Goal: Task Accomplishment & Management: Use online tool/utility

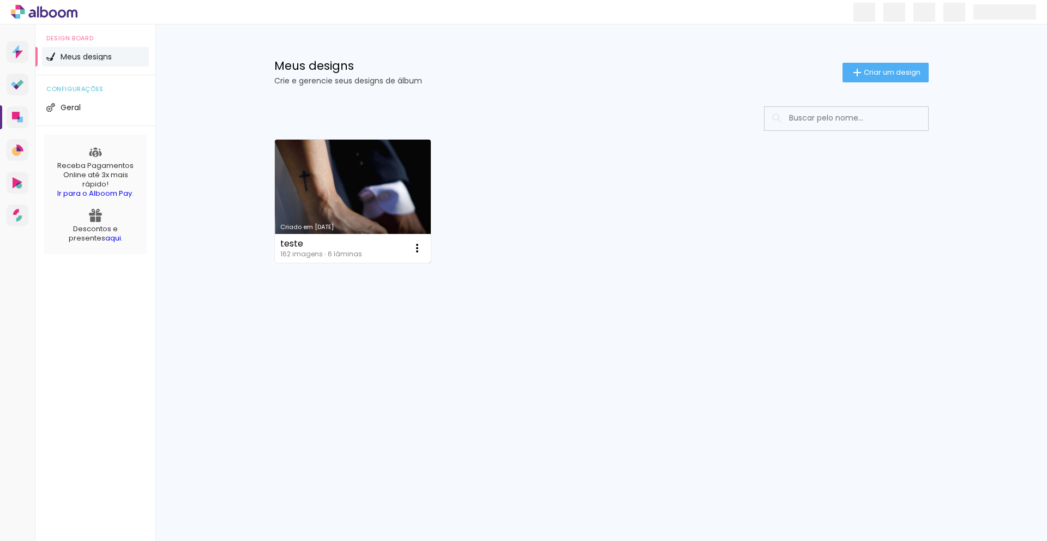
click at [376, 194] on link "Criado em [DATE]" at bounding box center [353, 201] width 156 height 123
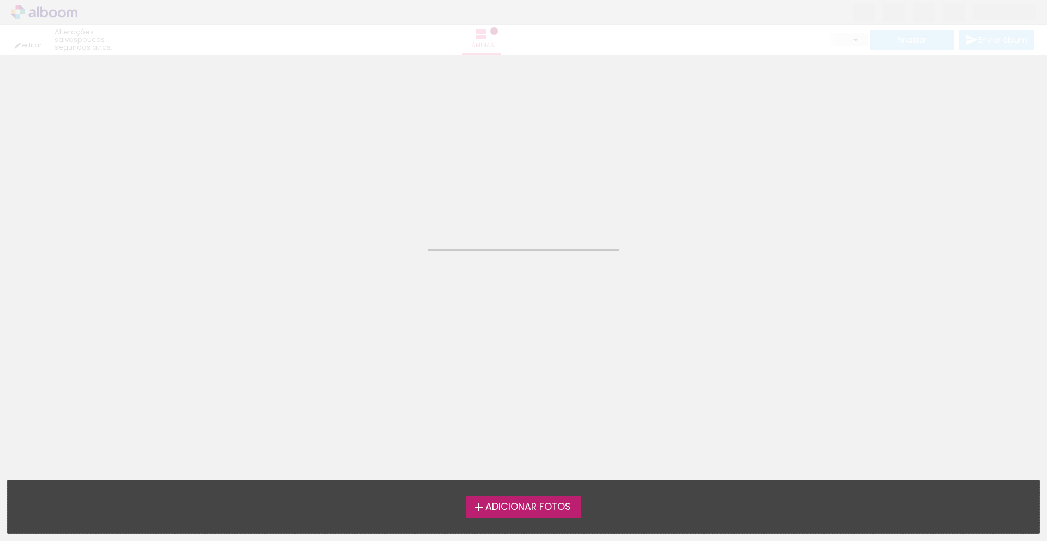
click at [376, 194] on neon-animated-pages "Confirmar Cancelar" at bounding box center [523, 298] width 1047 height 486
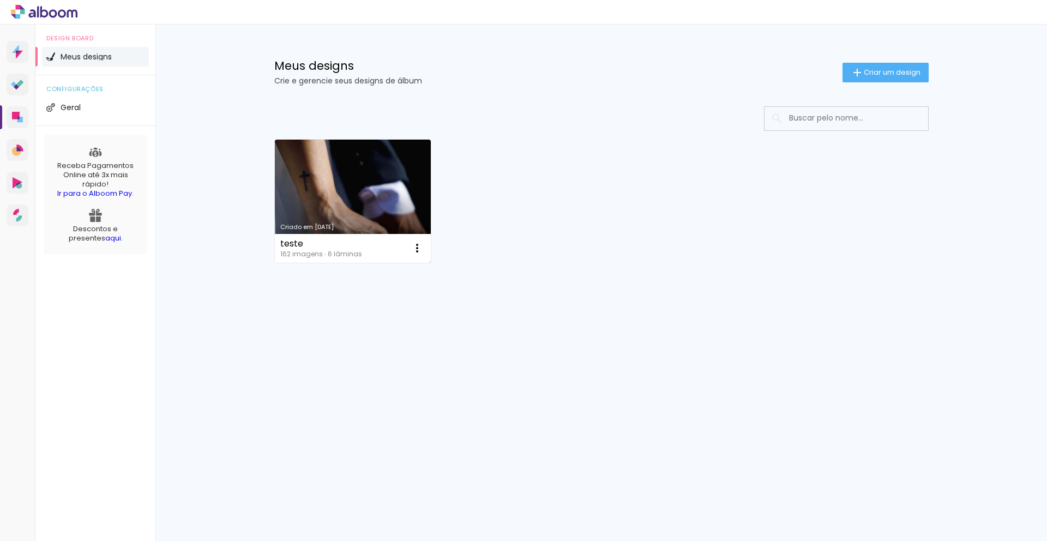
click at [373, 190] on link "Criado em [DATE]" at bounding box center [353, 201] width 156 height 123
click at [0, 0] on neon-animated-pages "Confirmar Cancelar" at bounding box center [0, 0] width 0 height 0
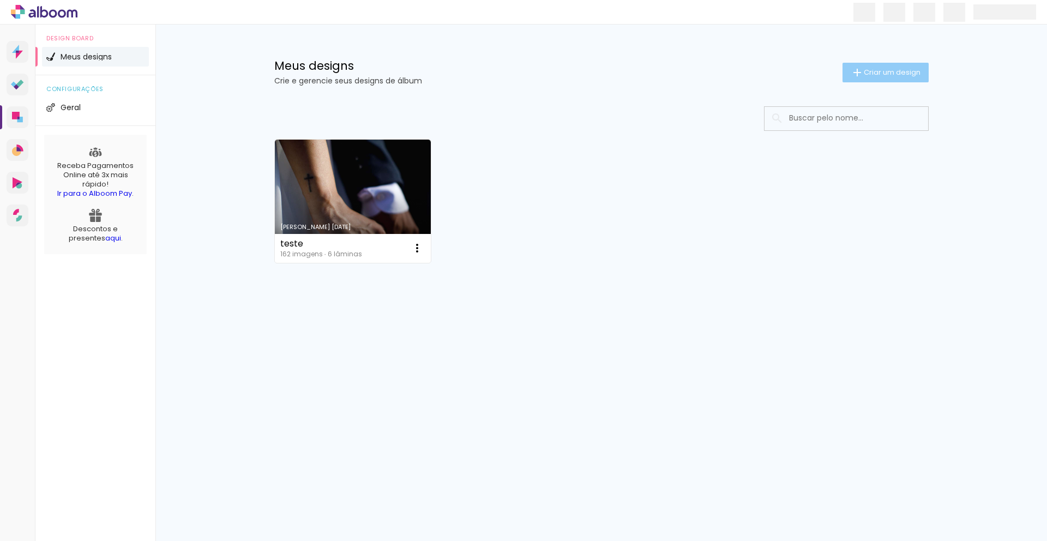
click at [858, 69] on iron-icon at bounding box center [857, 72] width 13 height 13
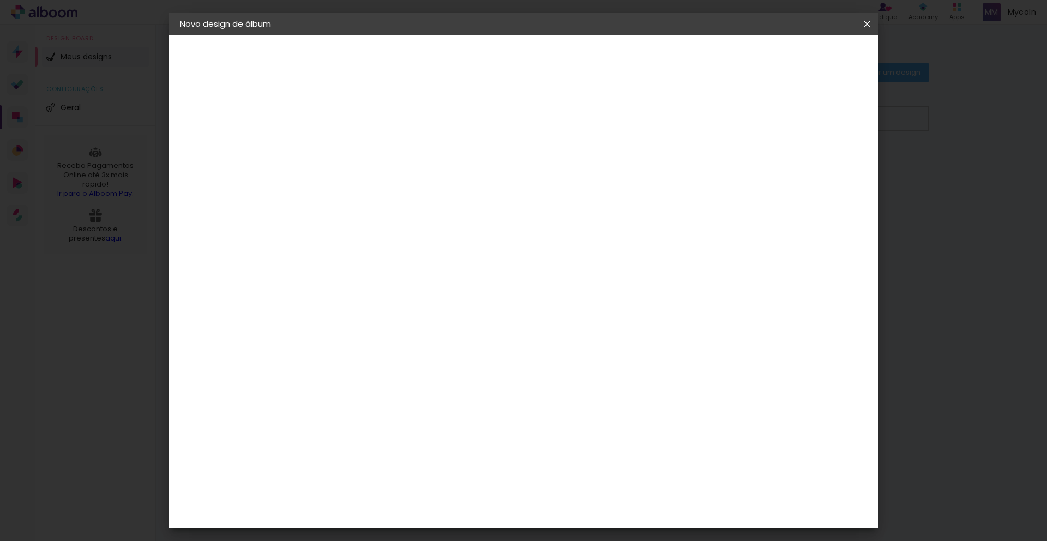
click at [358, 152] on input at bounding box center [358, 146] width 0 height 17
type input "teste 2"
type paper-input "teste 2"
click at [0, 0] on slot "Avançar" at bounding box center [0, 0] width 0 height 0
click at [432, 171] on input "Brasil" at bounding box center [381, 174] width 101 height 14
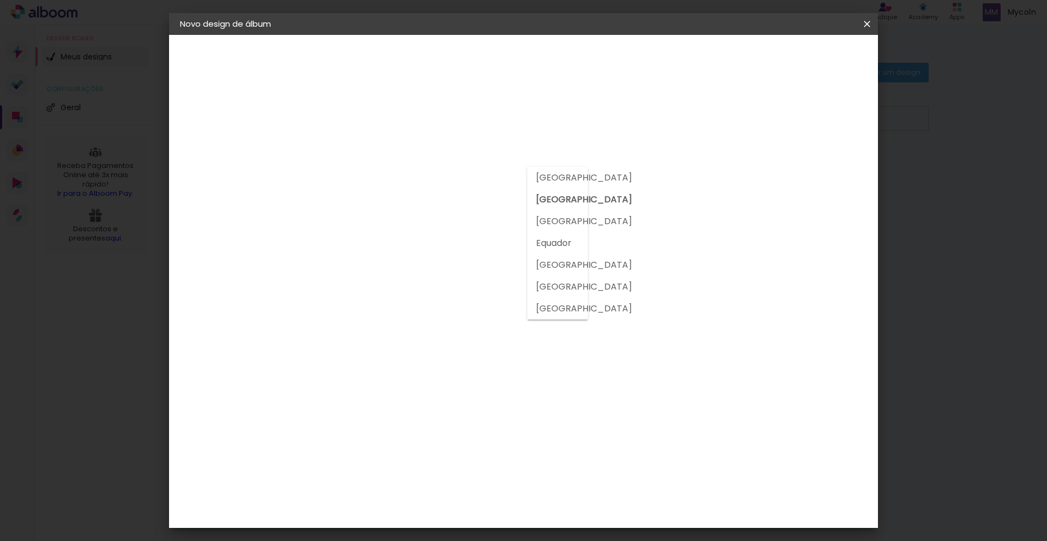
click at [445, 182] on paper-input-container "País de atuação Brasil" at bounding box center [386, 174] width 118 height 25
click at [442, 220] on div "3" at bounding box center [386, 227] width 118 height 14
click at [441, 182] on div at bounding box center [386, 181] width 110 height 1
type input "dre"
type paper-input "dre"
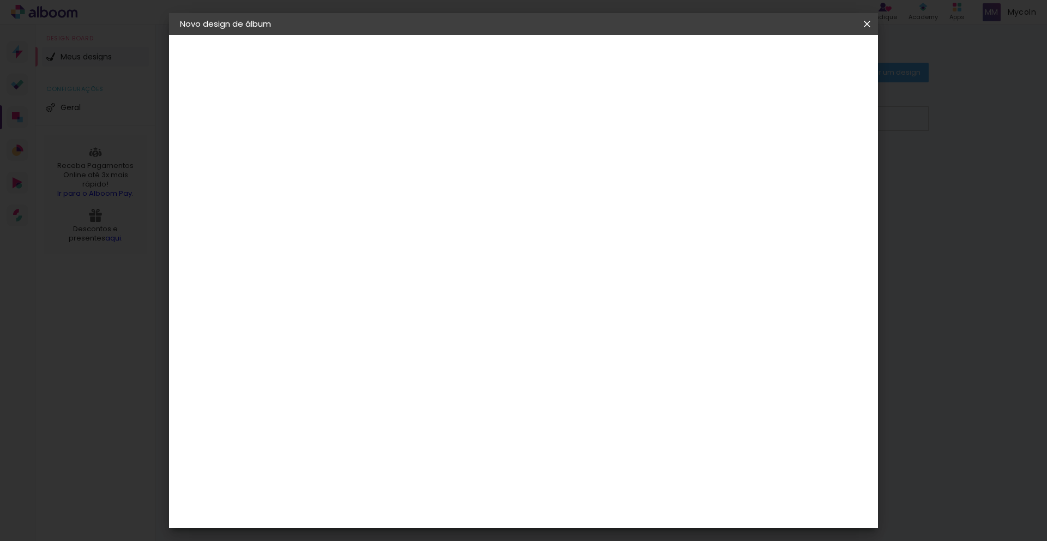
click at [407, 242] on div "DreambooksPro" at bounding box center [386, 246] width 71 height 9
click at [538, 167] on paper-item "Tamanho Livre" at bounding box center [489, 166] width 97 height 24
click at [0, 0] on slot "Tamanho Livre" at bounding box center [0, 0] width 0 height 0
click at [532, 228] on div "Sugerir uma encadernadora" at bounding box center [498, 227] width 68 height 17
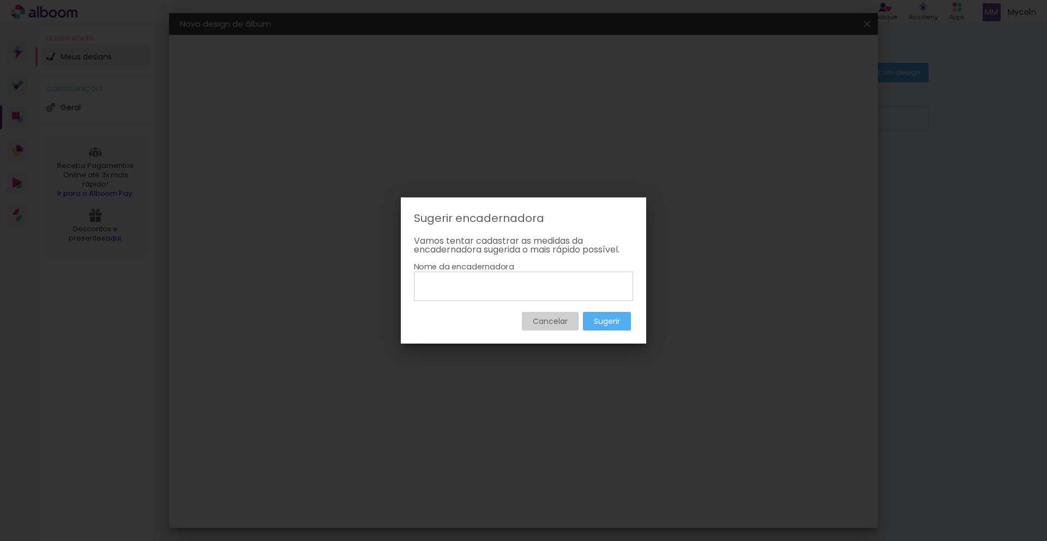
click at [564, 310] on div "Cancelar Sugerir" at bounding box center [523, 315] width 219 height 29
click at [0, 0] on slot "Cancelar" at bounding box center [0, 0] width 0 height 0
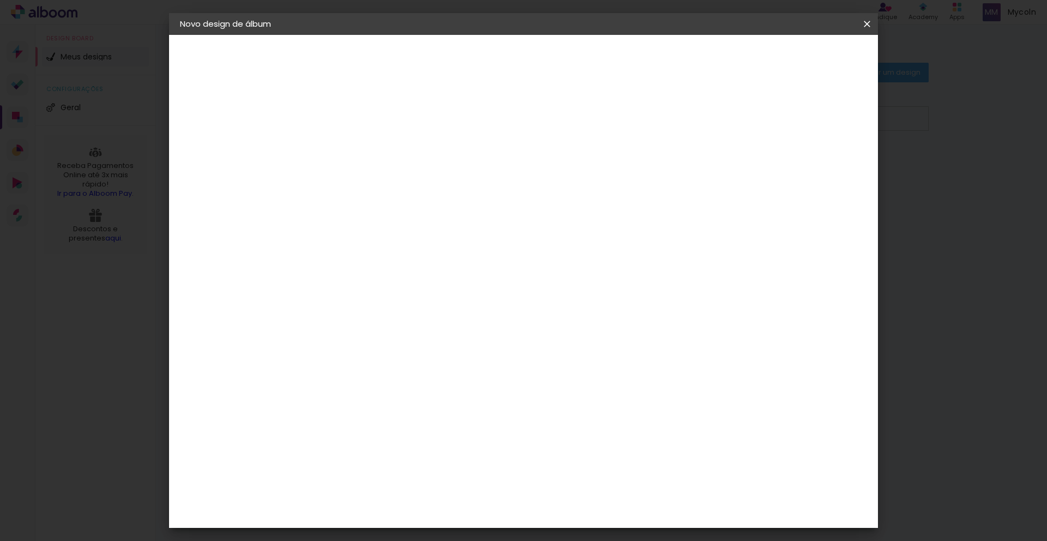
click at [422, 248] on div "DreambooksPro" at bounding box center [386, 246] width 71 height 9
click at [208, 161] on iron-pages "Modelo Escolhendo modelo... Tamanho livre" at bounding box center [239, 159] width 119 height 22
click at [0, 0] on slot "Avançar" at bounding box center [0, 0] width 0 height 0
click at [414, 198] on div at bounding box center [386, 198] width 56 height 1
click at [589, 189] on paper-item "Álbum" at bounding box center [594, 181] width 218 height 22
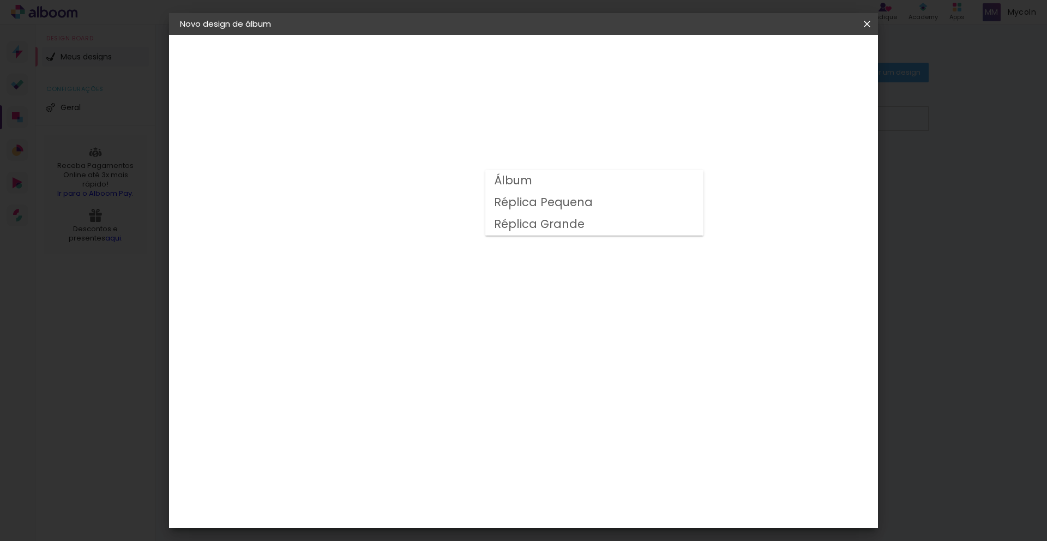
type input "Álbum"
click at [432, 323] on span "30 × 30" at bounding box center [406, 334] width 51 height 22
click at [0, 0] on slot "Avançar" at bounding box center [0, 0] width 0 height 0
click at [807, 60] on span "Iniciar design" at bounding box center [782, 58] width 50 height 8
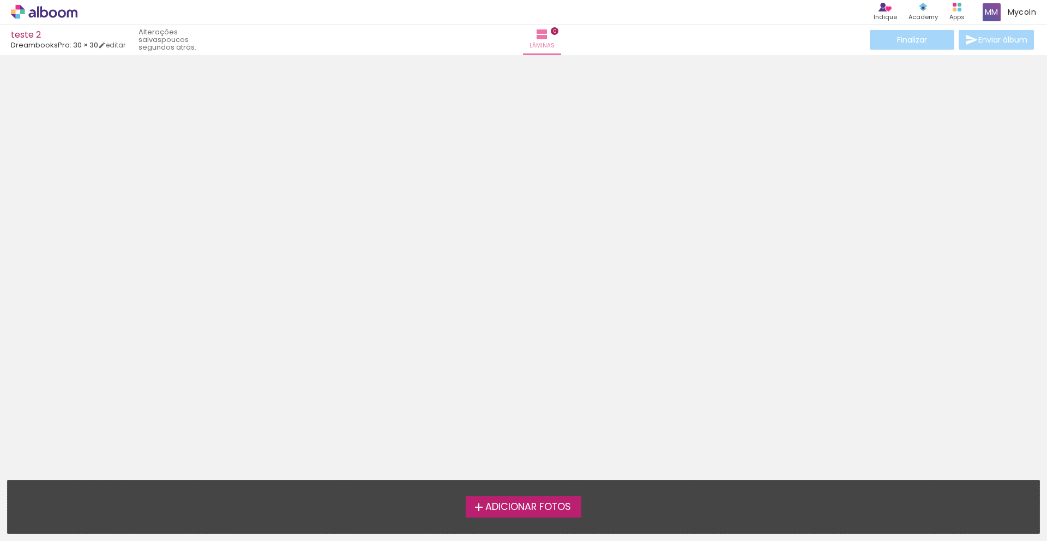
click at [529, 510] on span "Adicionar Fotos" at bounding box center [528, 507] width 86 height 10
click at [0, 0] on input "file" at bounding box center [0, 0] width 0 height 0
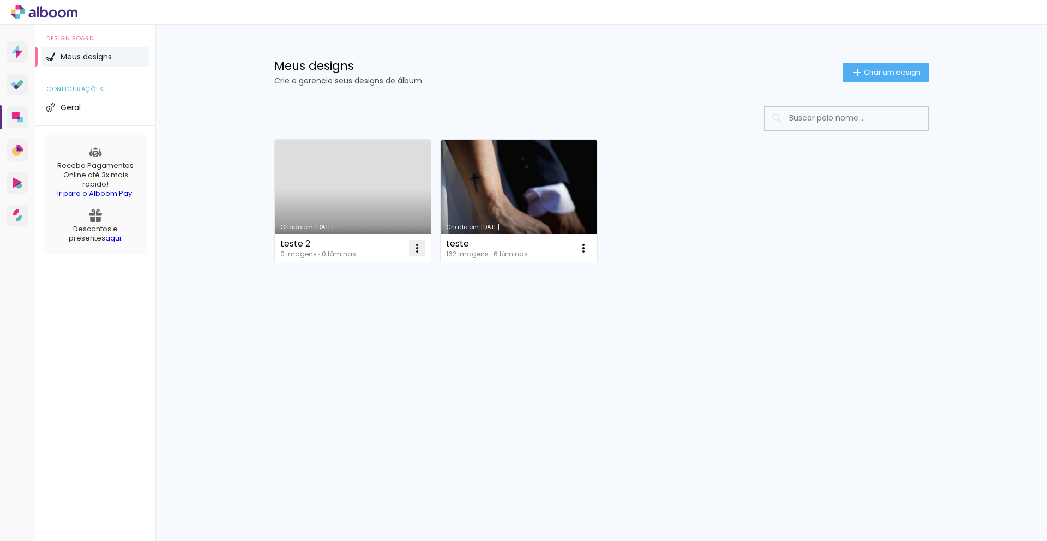
click at [415, 250] on iron-icon at bounding box center [417, 248] width 13 height 13
click at [365, 321] on span "Excluir" at bounding box center [355, 320] width 23 height 8
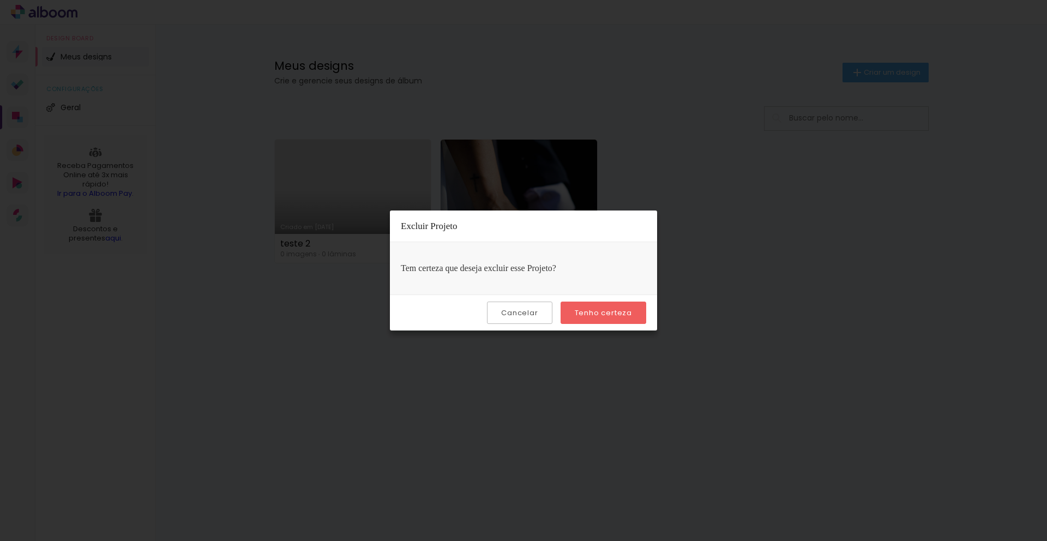
click at [570, 310] on paper-button "Tenho certeza" at bounding box center [604, 313] width 86 height 22
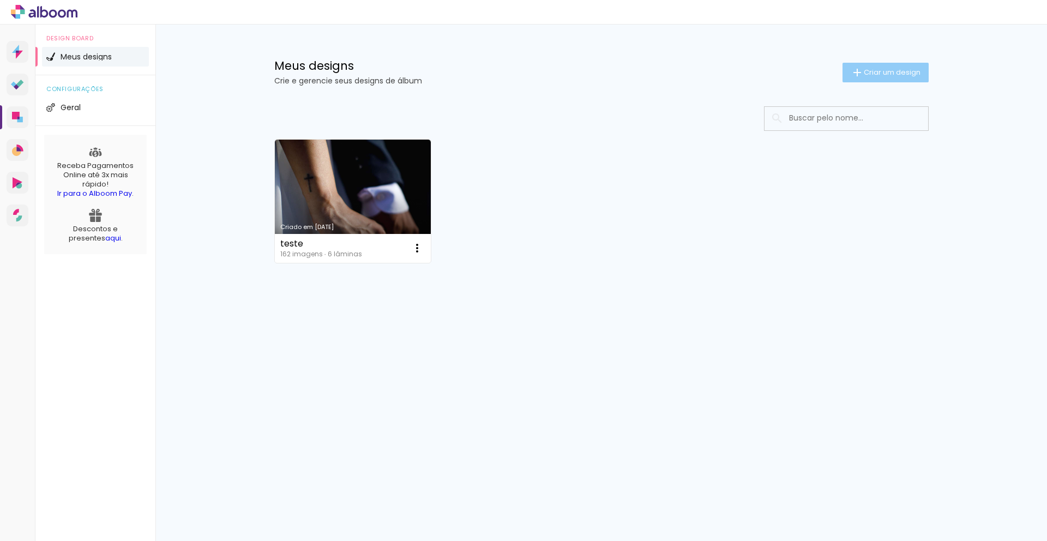
click at [895, 66] on paper-button "Criar um design" at bounding box center [885, 73] width 86 height 20
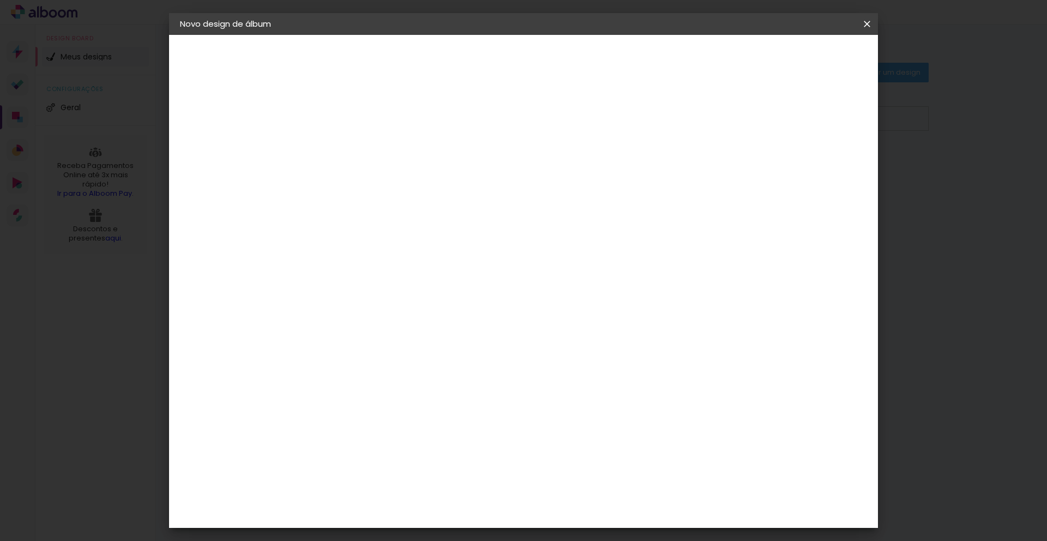
click at [0, 0] on paper-input-container "Título do álbum" at bounding box center [0, 0] width 0 height 0
type input "r"
type input "[PERSON_NAME]"
type paper-input "[PERSON_NAME]"
click at [0, 0] on div "Informações Dê um título ao seu álbum. Avançar" at bounding box center [0, 0] width 0 height 0
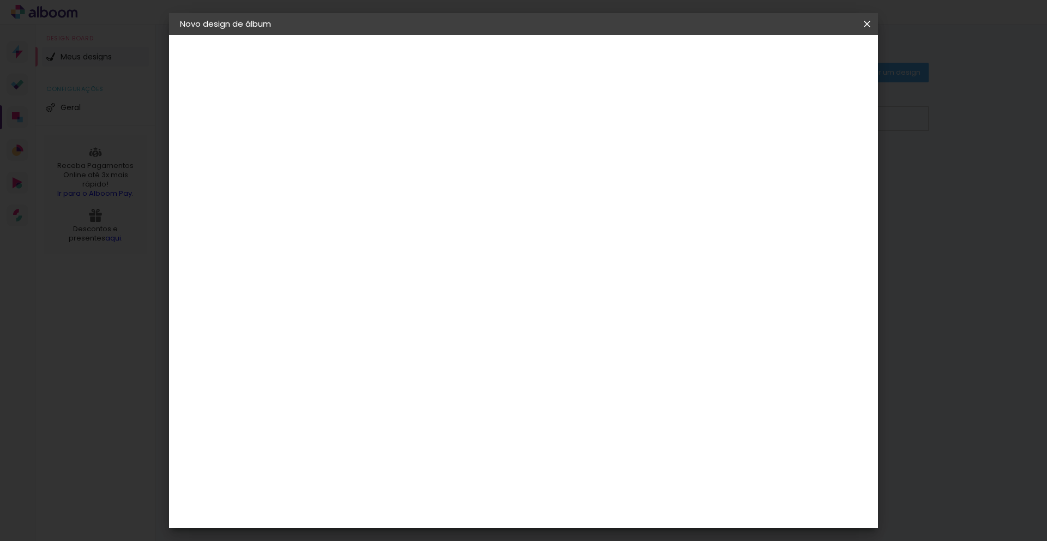
click at [0, 0] on slot "Avançar" at bounding box center [0, 0] width 0 height 0
click at [423, 214] on div at bounding box center [386, 214] width 110 height 1
type input "dre"
type paper-input "dre"
click at [423, 254] on paper-item "DreambooksPro" at bounding box center [377, 246] width 100 height 24
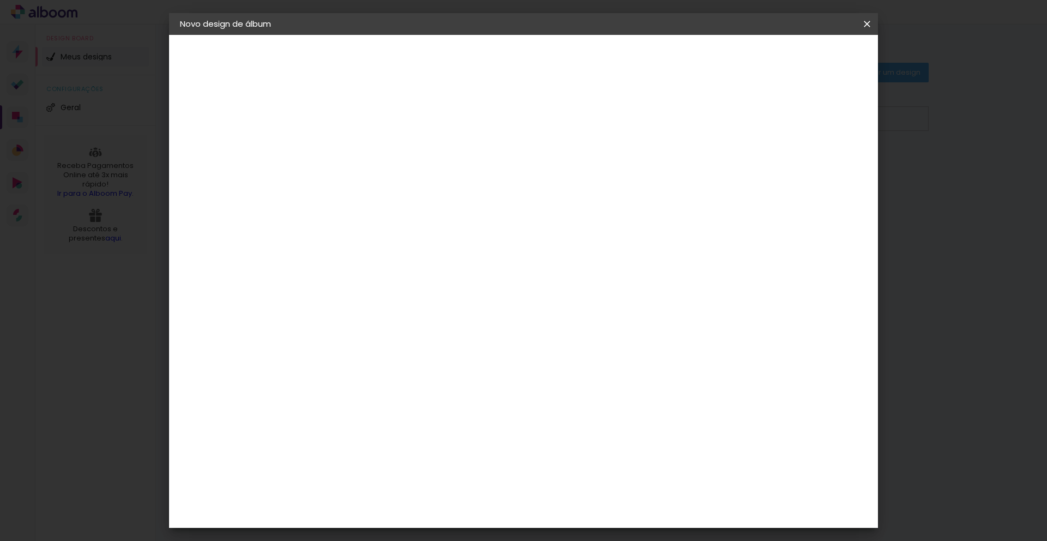
click at [0, 0] on slot "Avançar" at bounding box center [0, 0] width 0 height 0
click at [401, 182] on input "text" at bounding box center [379, 190] width 43 height 17
click at [580, 183] on paper-item "Álbum" at bounding box center [594, 181] width 218 height 22
type input "Álbum"
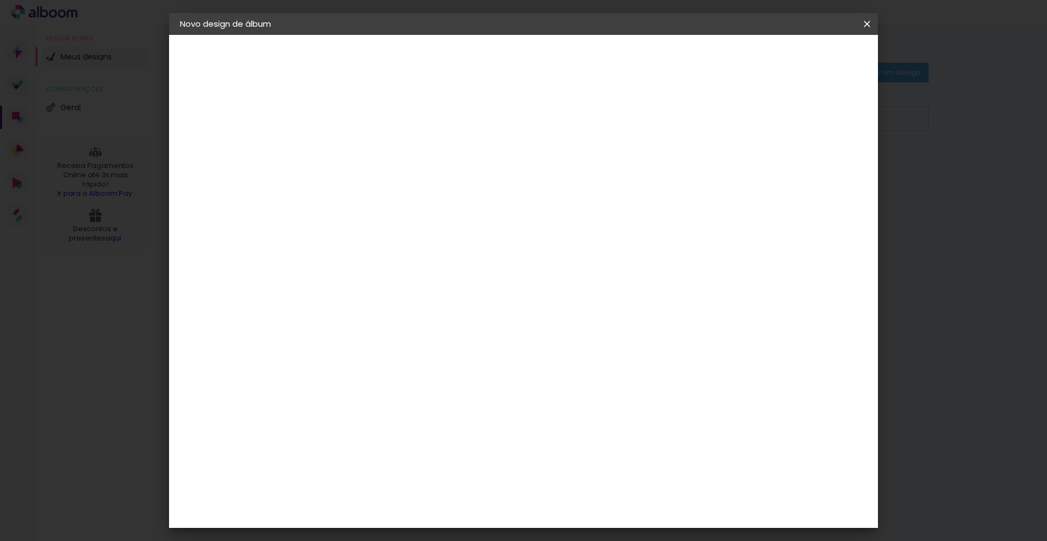
click at [432, 391] on span "30 × 30" at bounding box center [406, 402] width 51 height 22
click at [0, 0] on slot "Avançar" at bounding box center [0, 0] width 0 height 0
click at [807, 61] on span "Iniciar design" at bounding box center [782, 58] width 50 height 8
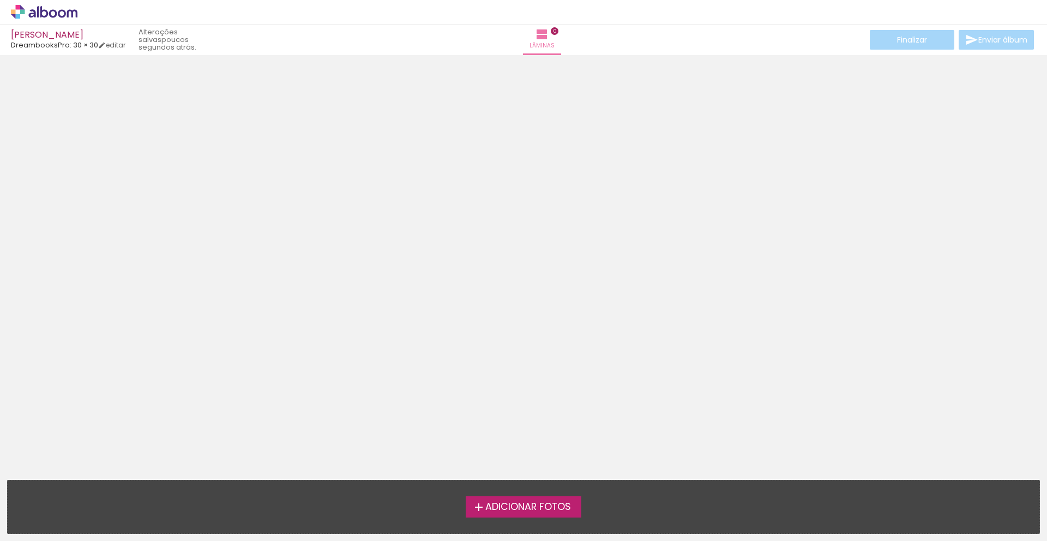
click at [530, 505] on span "Adicionar Fotos" at bounding box center [528, 507] width 86 height 10
click at [0, 0] on input "file" at bounding box center [0, 0] width 0 height 0
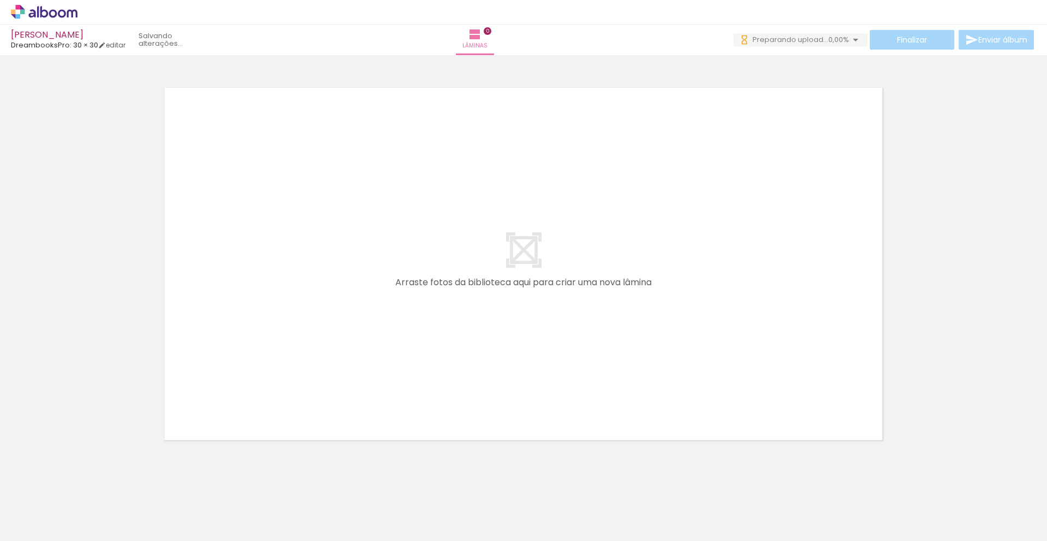
click at [42, 528] on span "Adicionar Fotos" at bounding box center [38, 526] width 33 height 12
click at [0, 0] on input "file" at bounding box center [0, 0] width 0 height 0
click at [700, 532] on quentale-thumb at bounding box center [726, 504] width 61 height 63
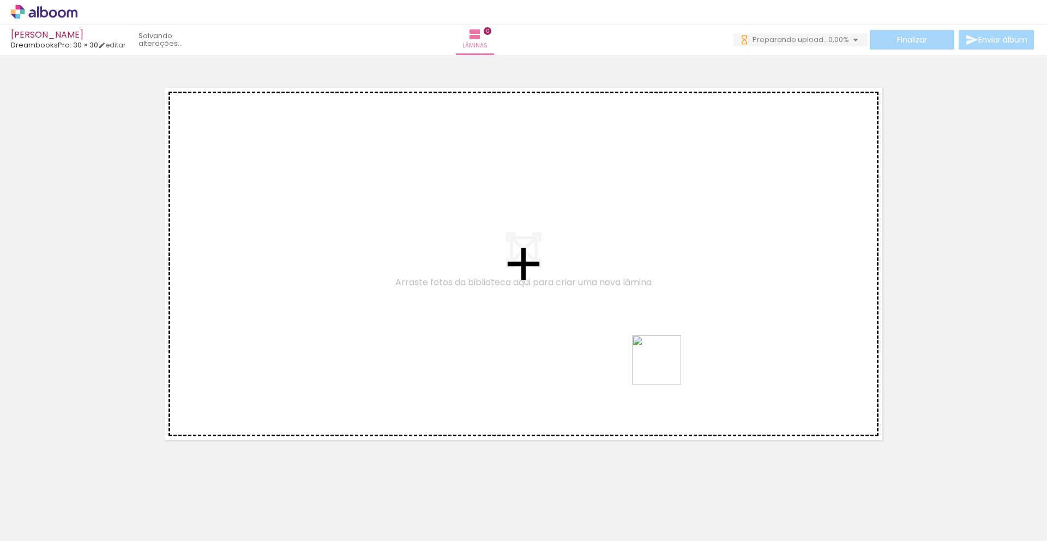
scroll to position [0, 0]
drag, startPoint x: 677, startPoint y: 521, endPoint x: 632, endPoint y: 318, distance: 207.2
click at [632, 318] on quentale-workspace at bounding box center [523, 270] width 1047 height 541
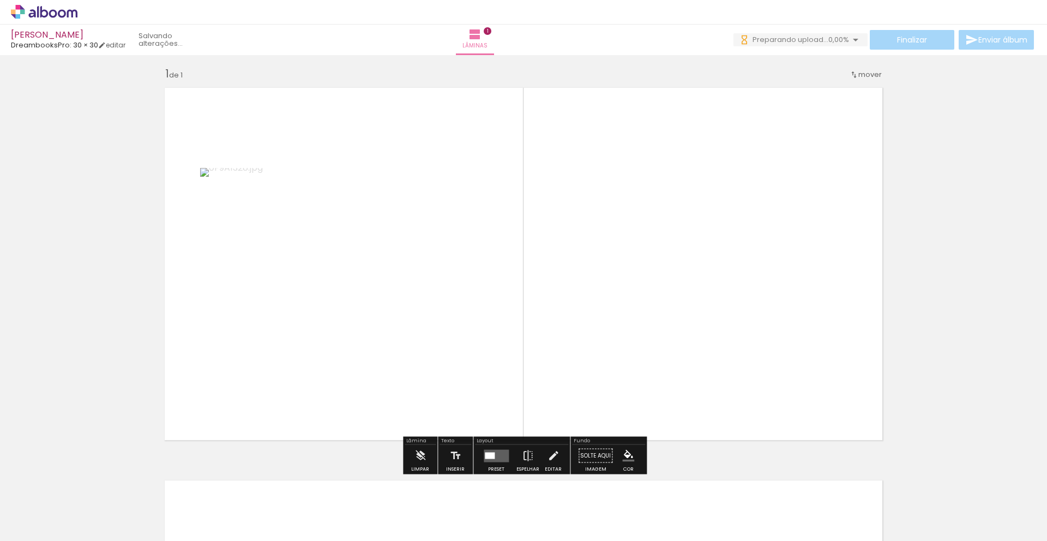
scroll to position [5, 0]
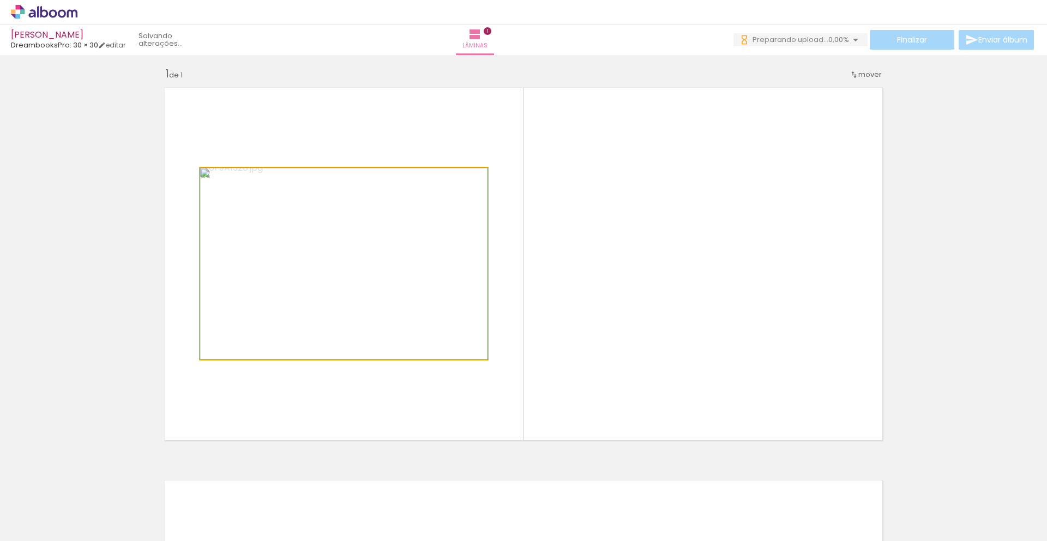
click at [406, 237] on quentale-photo at bounding box center [343, 263] width 287 height 191
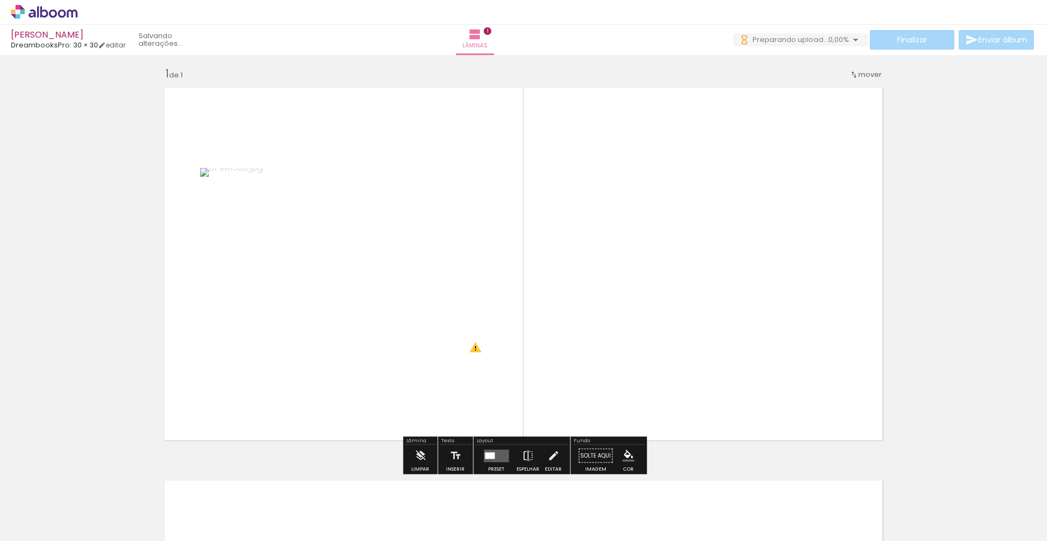
click at [497, 455] on quentale-layouter at bounding box center [496, 455] width 25 height 13
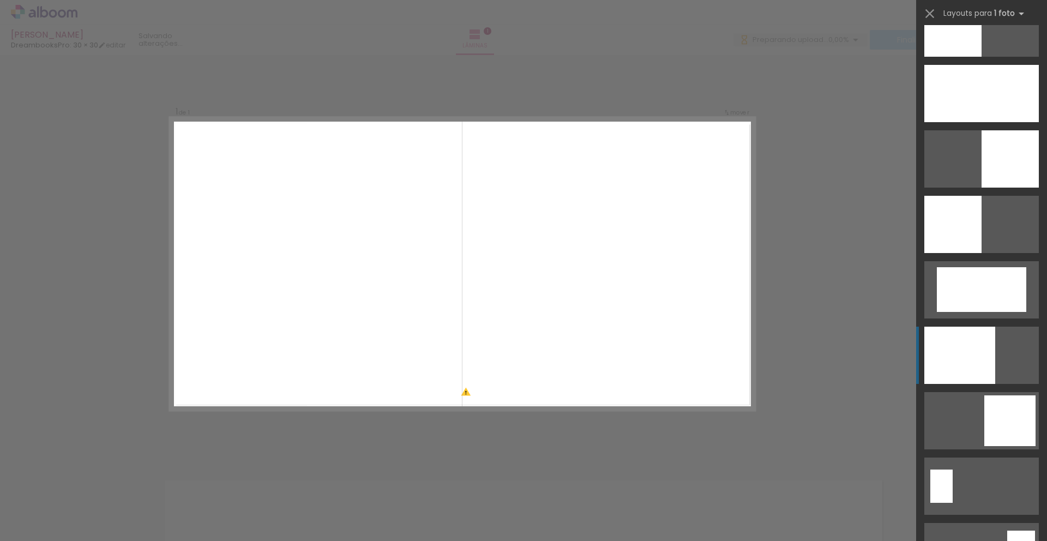
scroll to position [1603, 0]
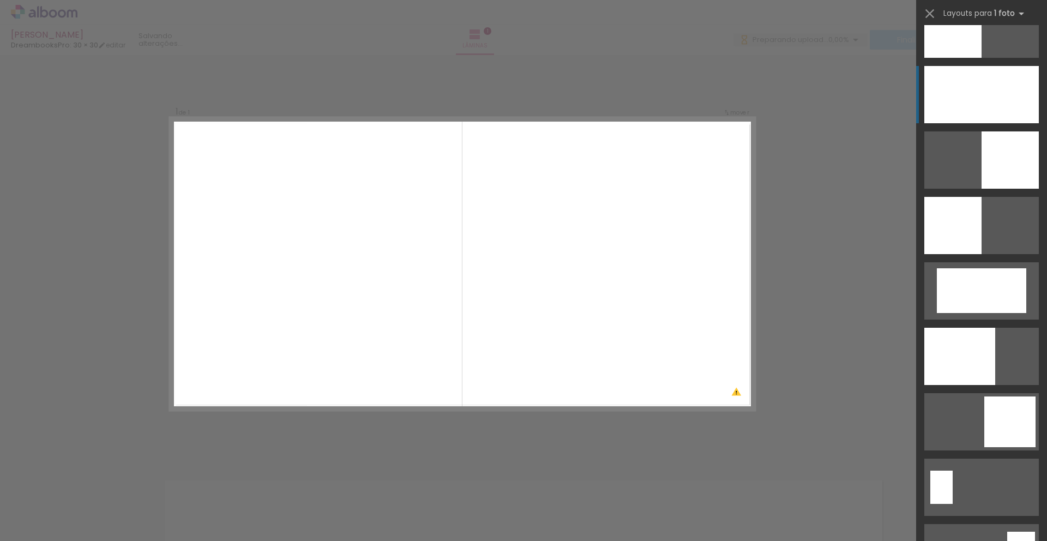
click at [977, 104] on div at bounding box center [981, 94] width 115 height 57
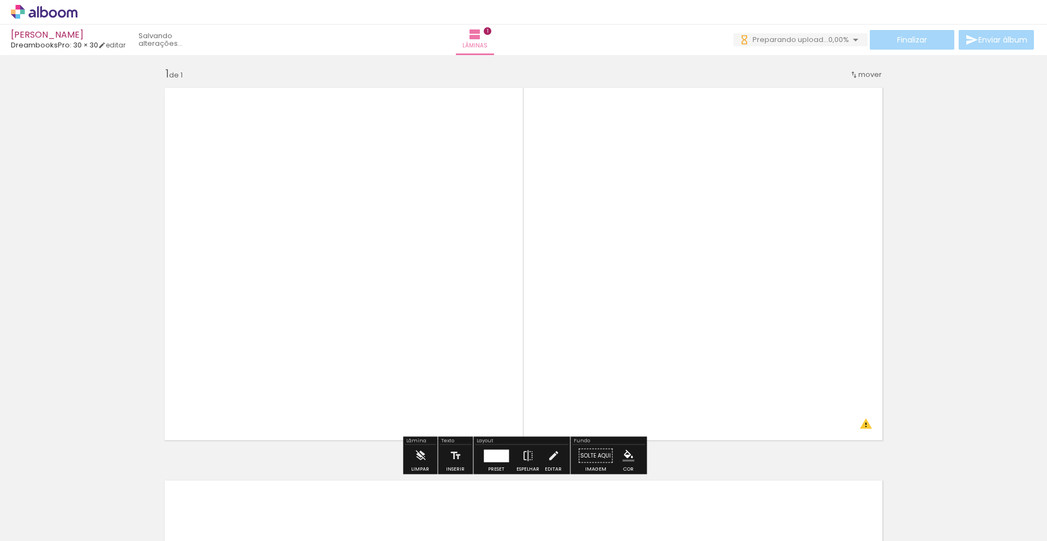
click at [851, 194] on quentale-photo at bounding box center [523, 263] width 731 height 365
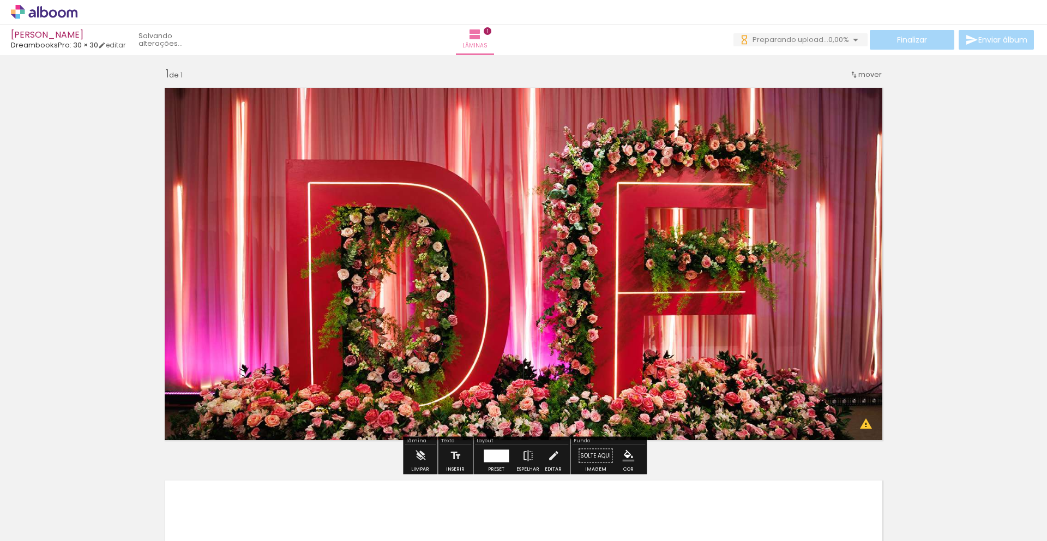
click at [834, 197] on quentale-photo at bounding box center [523, 263] width 731 height 365
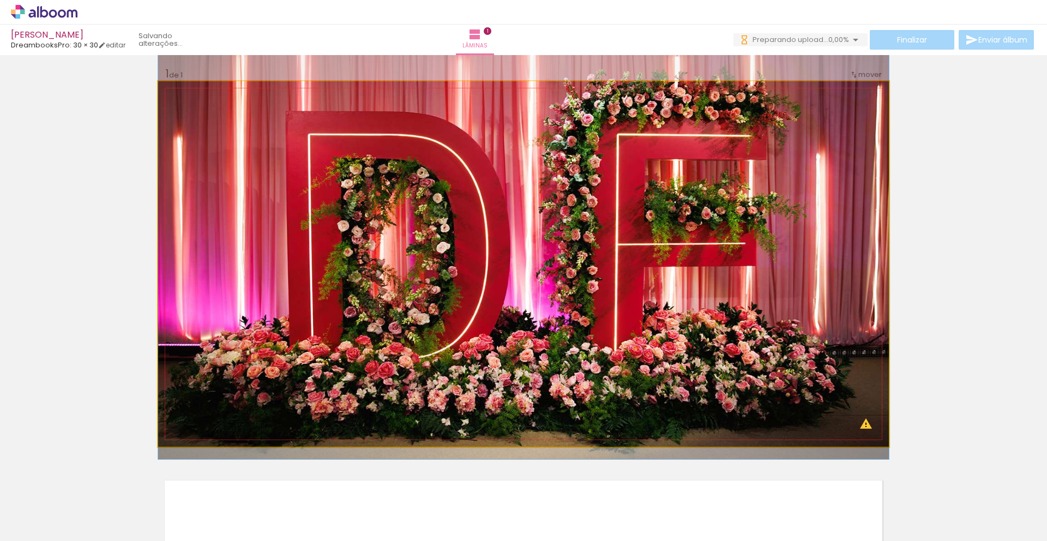
drag, startPoint x: 833, startPoint y: 197, endPoint x: 808, endPoint y: 141, distance: 62.0
click at [811, 146] on div at bounding box center [523, 215] width 731 height 487
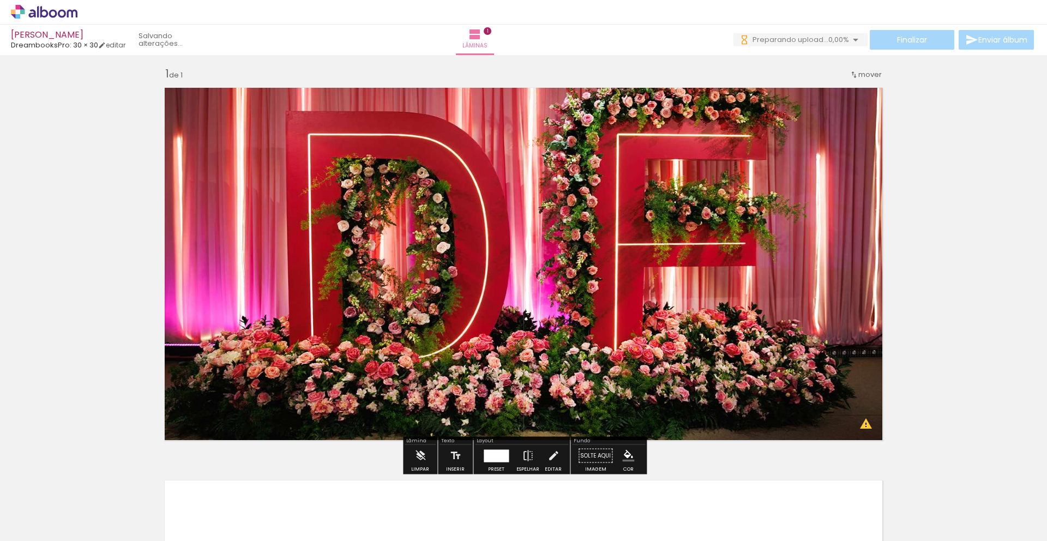
click at [965, 207] on div "Inserir lâmina 1 de 1 O Designbox precisará aumentar a sua imagem em 443% para …" at bounding box center [523, 446] width 1047 height 786
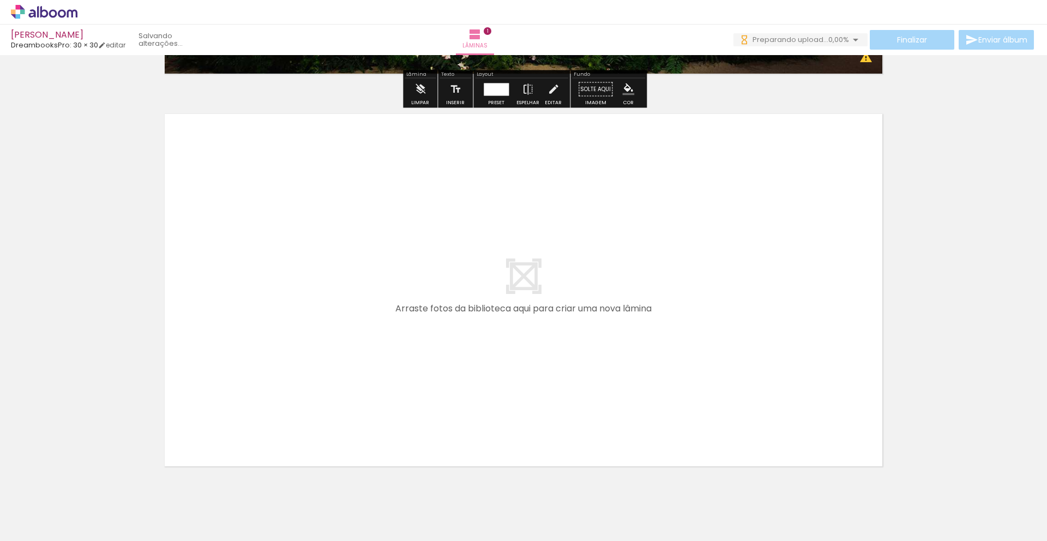
scroll to position [410, 0]
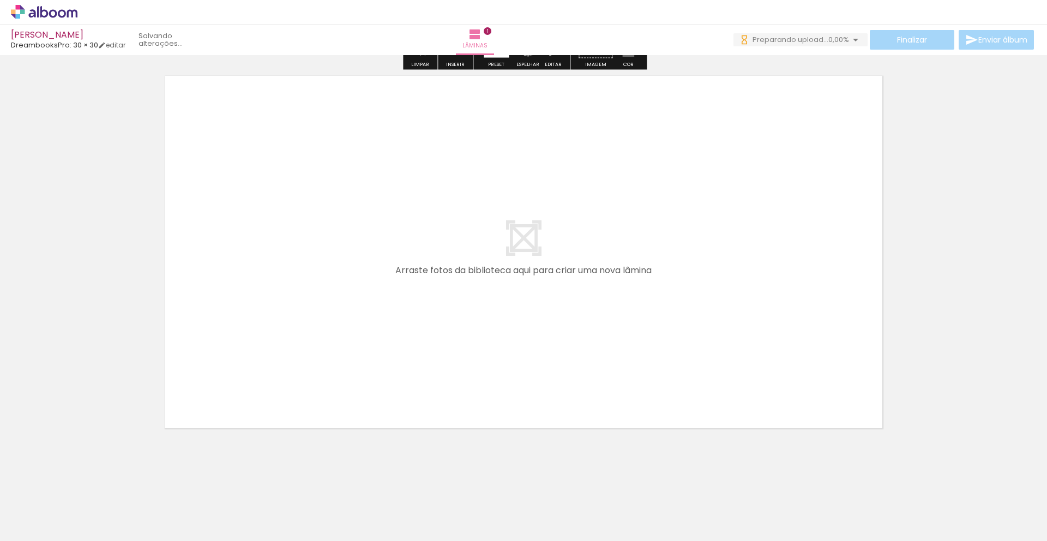
click at [554, 285] on quentale-layouter at bounding box center [523, 251] width 731 height 365
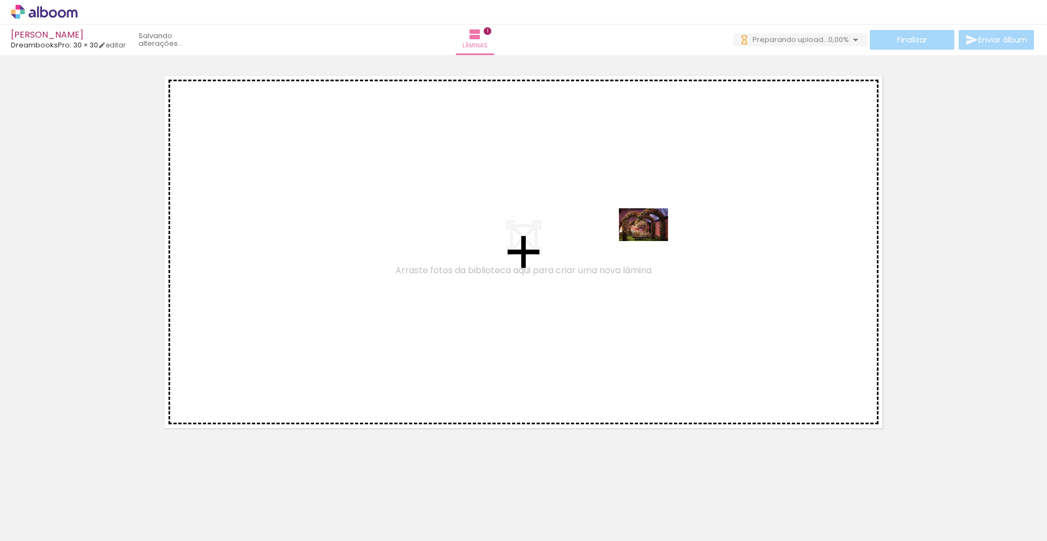
click at [650, 240] on quentale-workspace at bounding box center [523, 270] width 1047 height 541
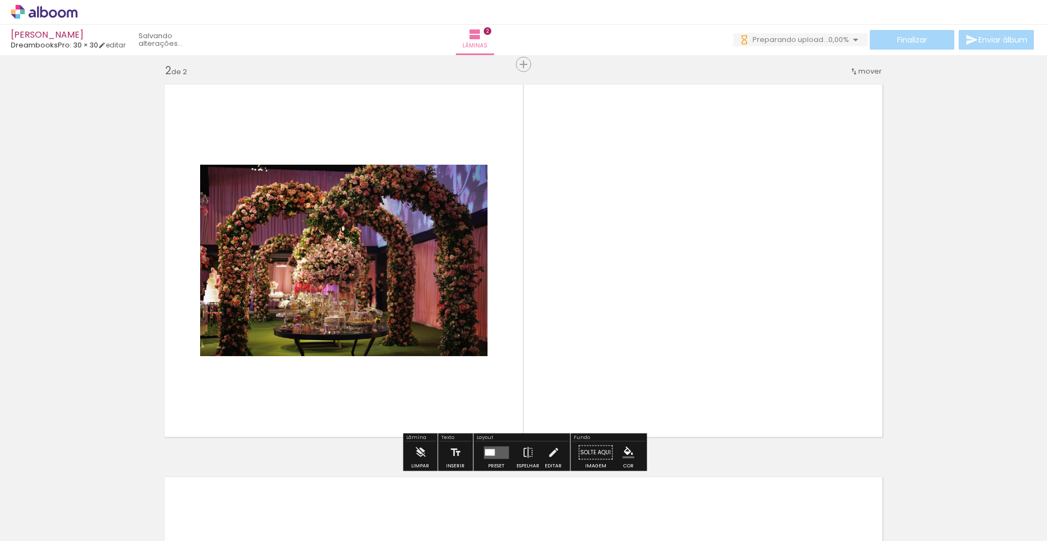
scroll to position [398, 0]
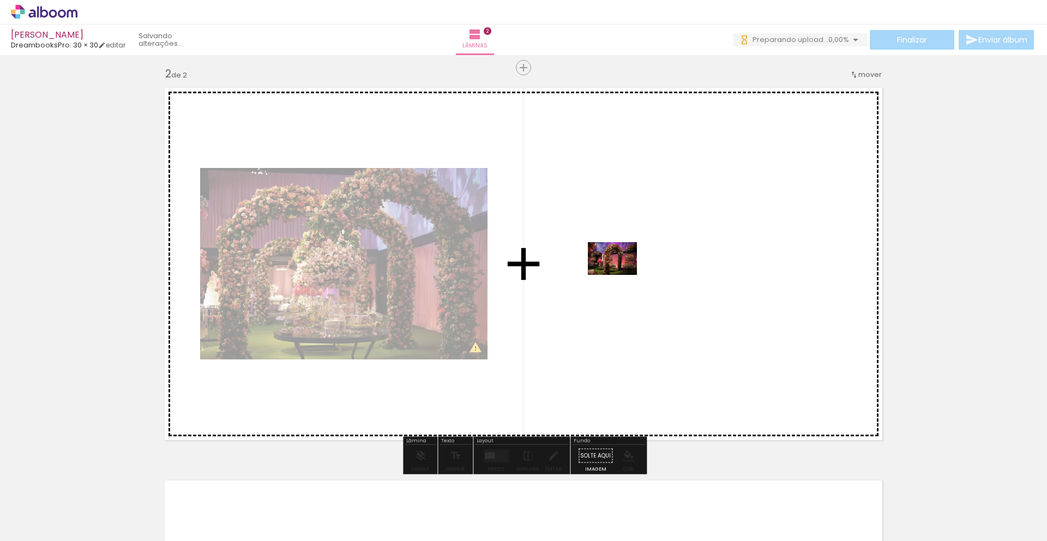
click at [620, 271] on quentale-workspace at bounding box center [523, 270] width 1047 height 541
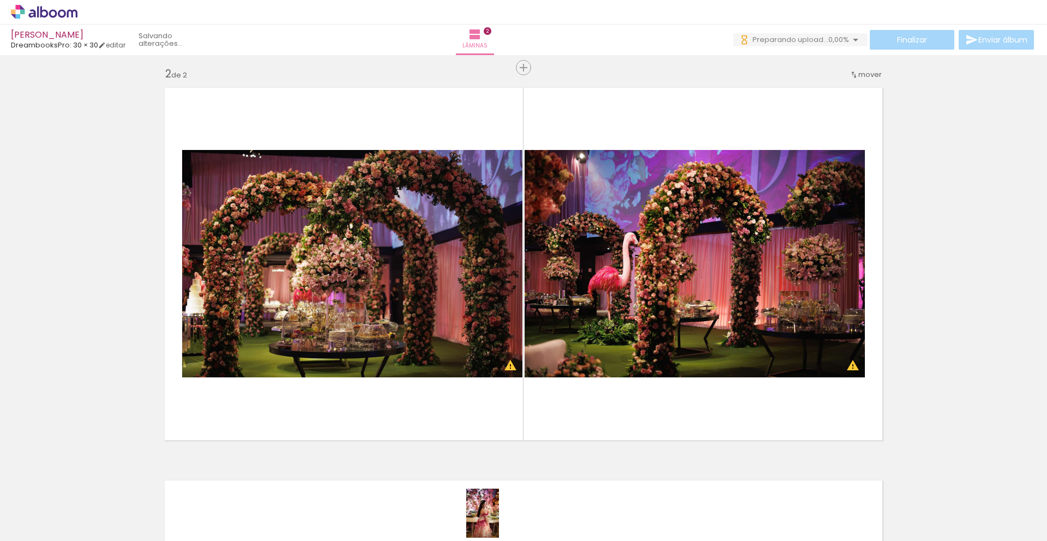
drag, startPoint x: 507, startPoint y: 519, endPoint x: 500, endPoint y: 521, distance: 7.4
click at [500, 521] on div at bounding box center [499, 504] width 36 height 54
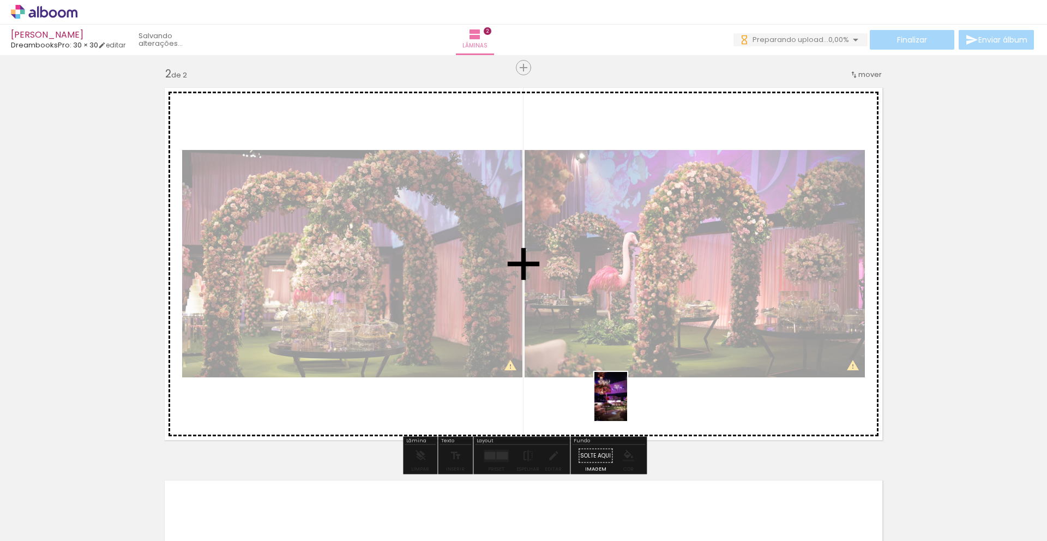
drag, startPoint x: 623, startPoint y: 516, endPoint x: 627, endPoint y: 403, distance: 112.9
click at [627, 403] on quentale-workspace at bounding box center [523, 270] width 1047 height 541
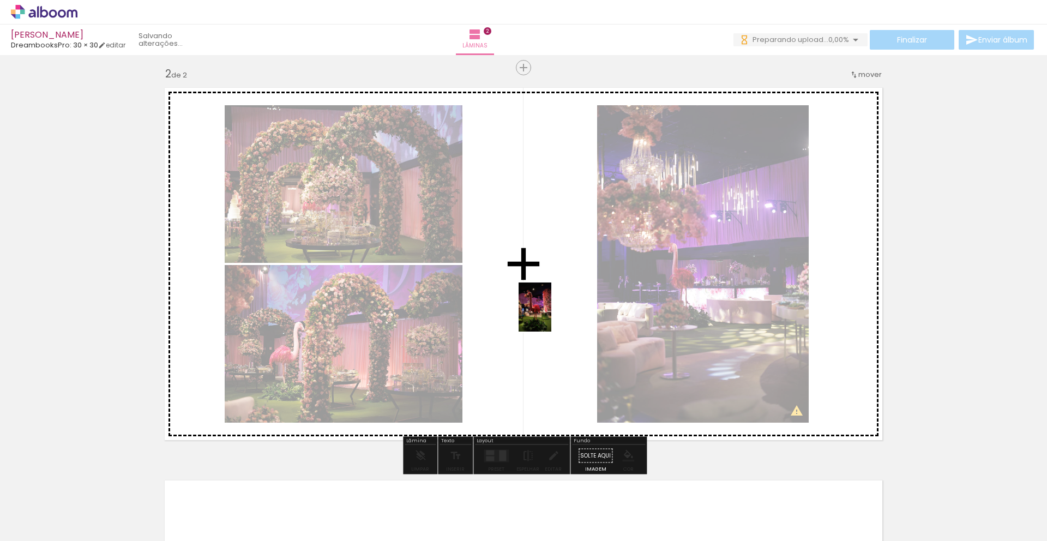
click at [551, 315] on quentale-workspace at bounding box center [523, 270] width 1047 height 541
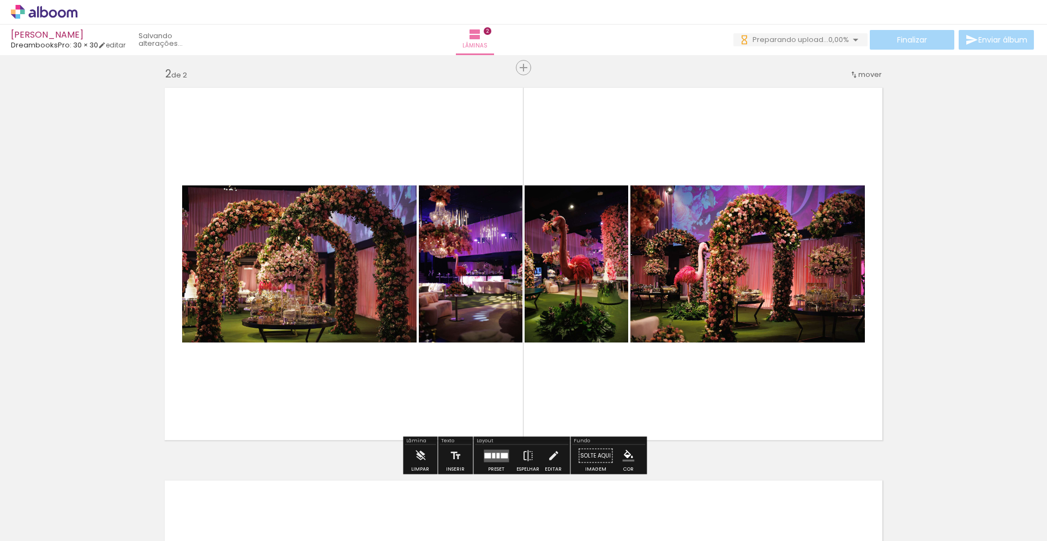
click at [498, 461] on quentale-layouter at bounding box center [496, 455] width 25 height 13
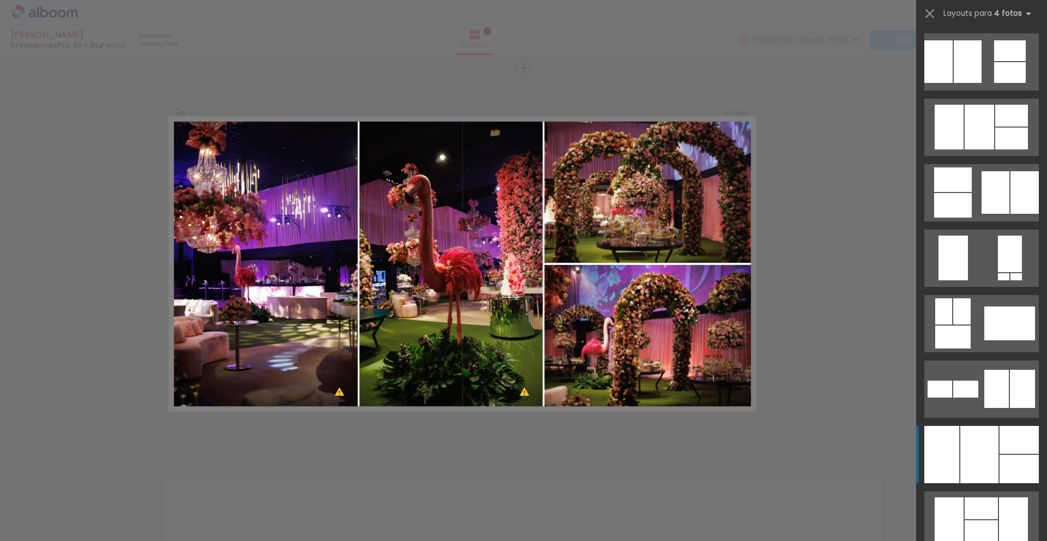
scroll to position [589, 0]
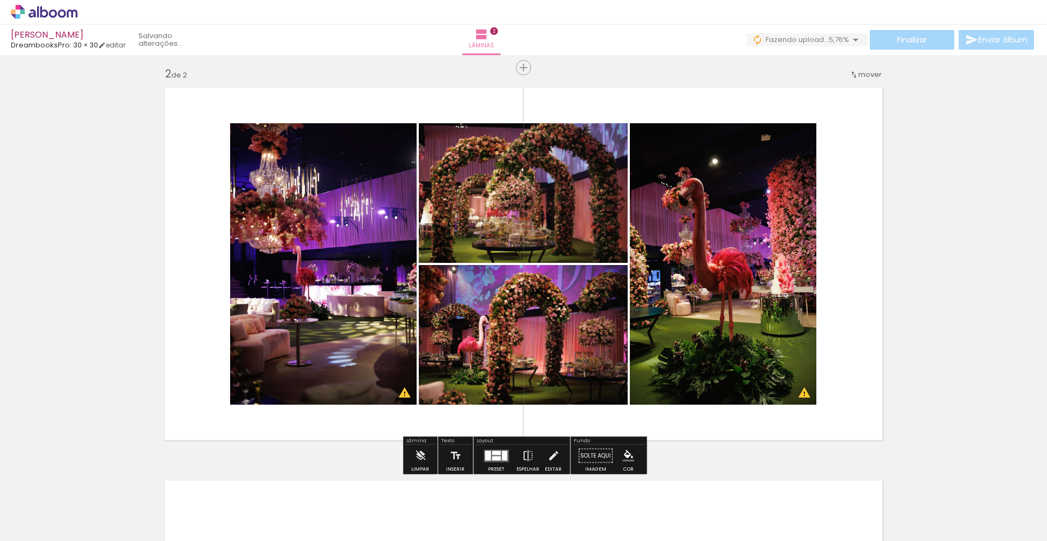
click at [844, 196] on quentale-layouter at bounding box center [523, 263] width 731 height 365
drag, startPoint x: 843, startPoint y: 153, endPoint x: 537, endPoint y: 231, distance: 316.1
click at [537, 231] on quentale-layouter at bounding box center [523, 263] width 731 height 365
click at [179, 193] on quentale-layouter at bounding box center [523, 263] width 731 height 365
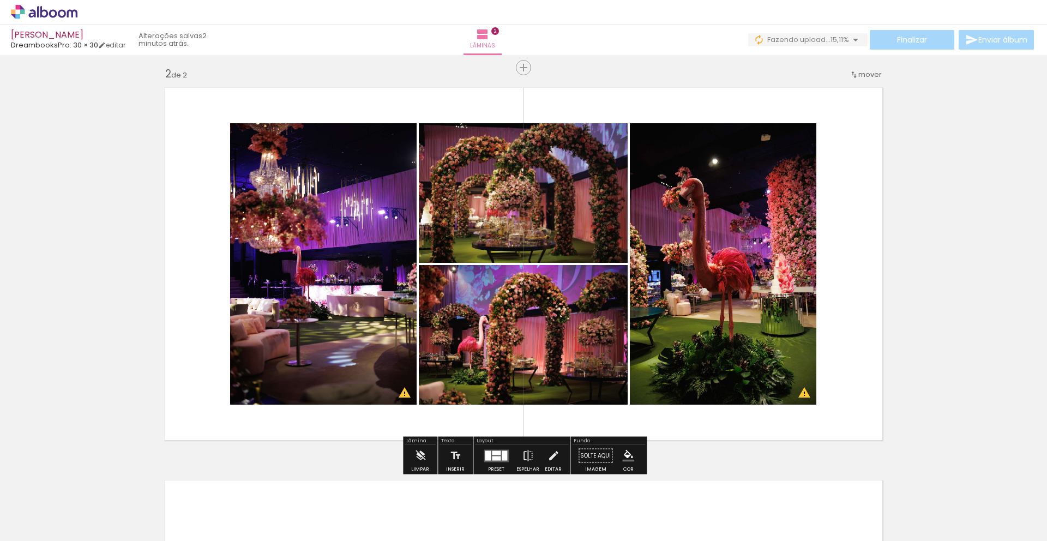
drag, startPoint x: 197, startPoint y: 122, endPoint x: 660, endPoint y: 305, distance: 497.9
click at [660, 305] on quentale-layouter at bounding box center [523, 263] width 731 height 365
click at [865, 202] on quentale-layouter at bounding box center [523, 263] width 731 height 365
click at [834, 209] on quentale-layouter at bounding box center [523, 263] width 731 height 365
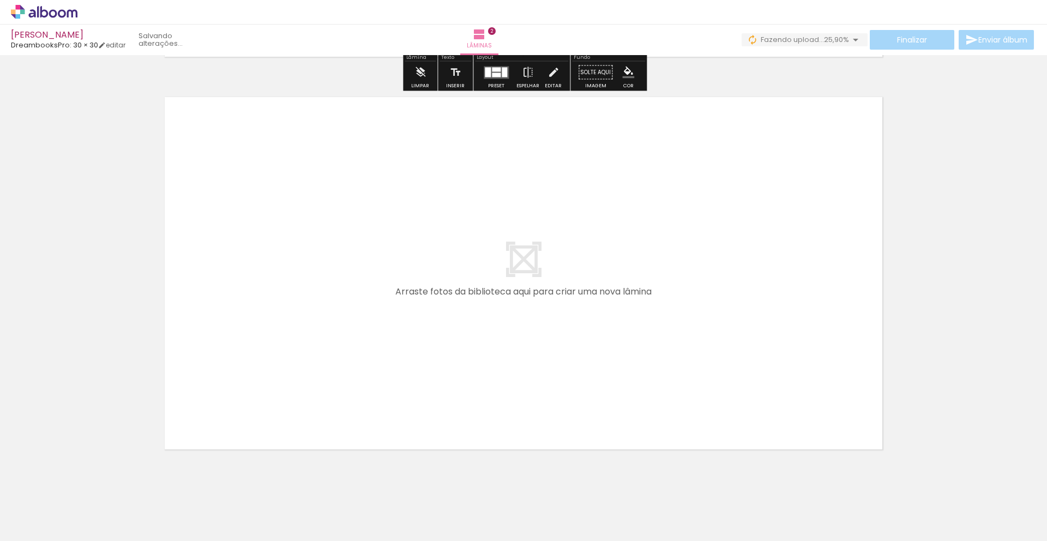
scroll to position [803, 0]
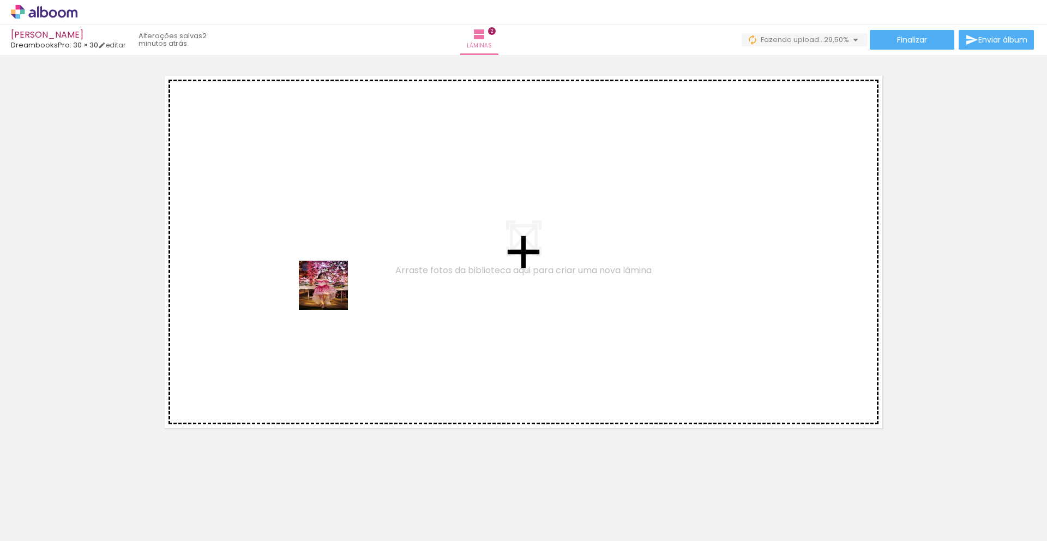
click at [328, 263] on quentale-workspace at bounding box center [523, 270] width 1047 height 541
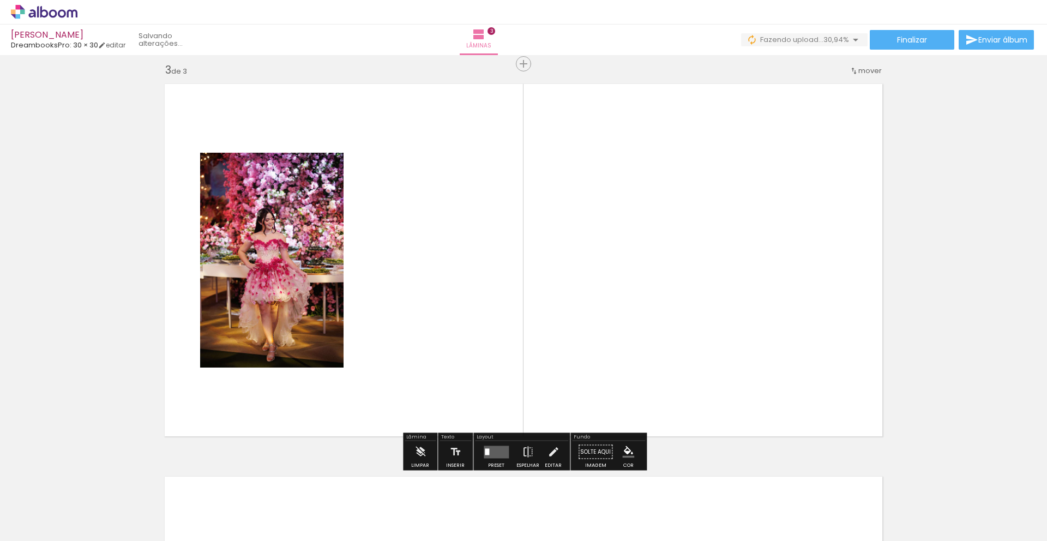
scroll to position [791, 0]
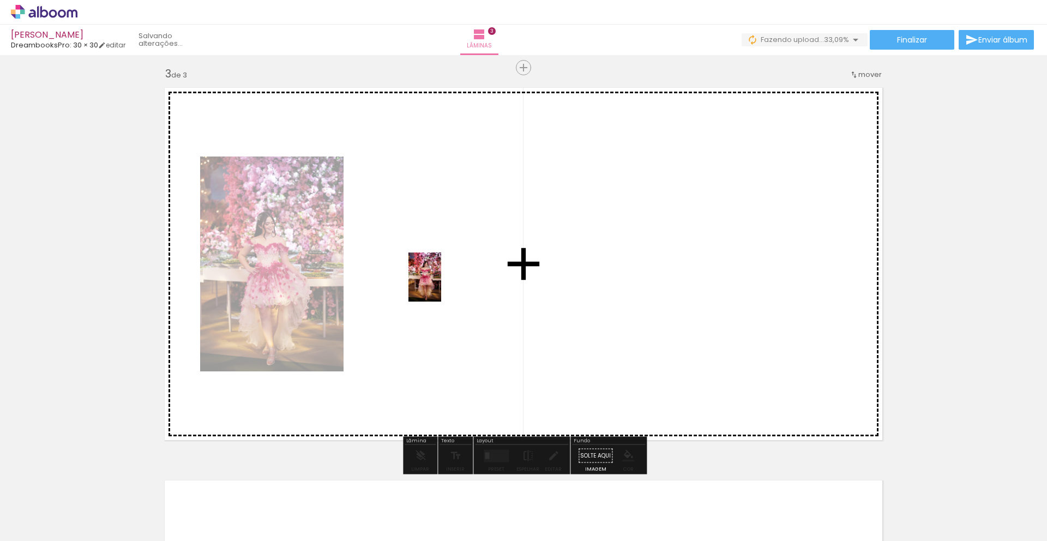
drag, startPoint x: 445, startPoint y: 511, endPoint x: 441, endPoint y: 285, distance: 225.8
click at [441, 285] on quentale-workspace at bounding box center [523, 270] width 1047 height 541
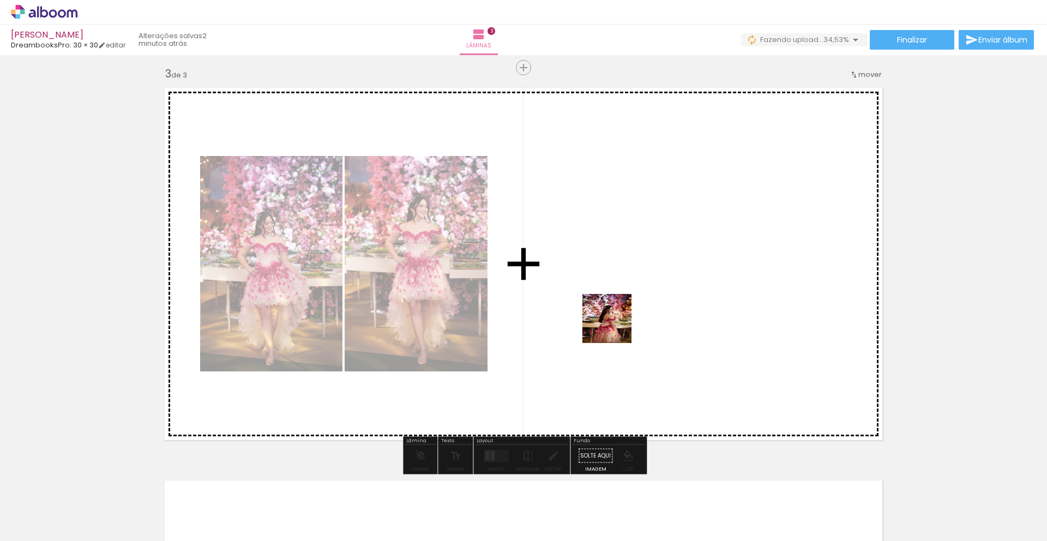
drag, startPoint x: 515, startPoint y: 509, endPoint x: 636, endPoint y: 302, distance: 239.7
click at [636, 302] on quentale-workspace at bounding box center [523, 270] width 1047 height 541
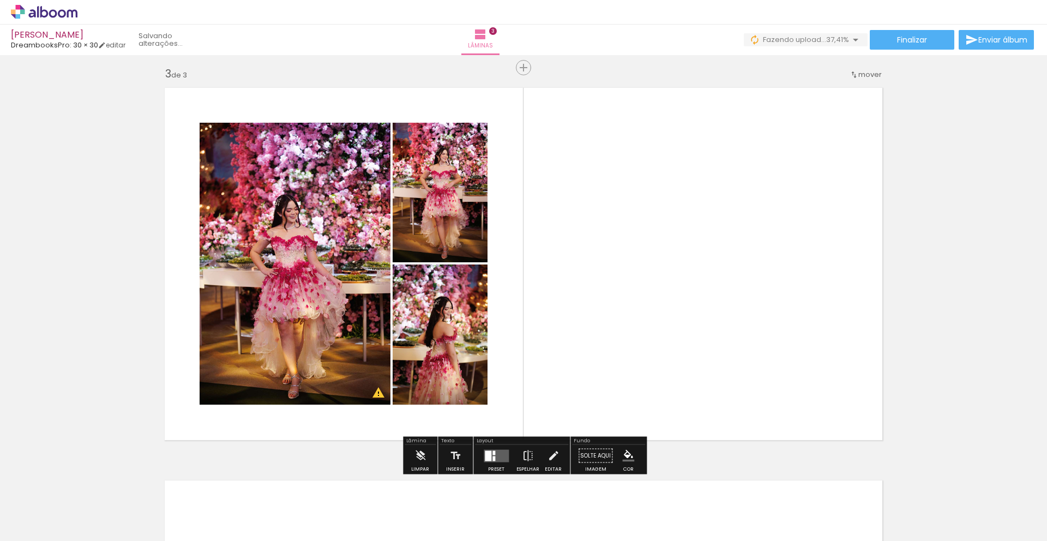
click at [494, 456] on quentale-layouter at bounding box center [496, 455] width 25 height 13
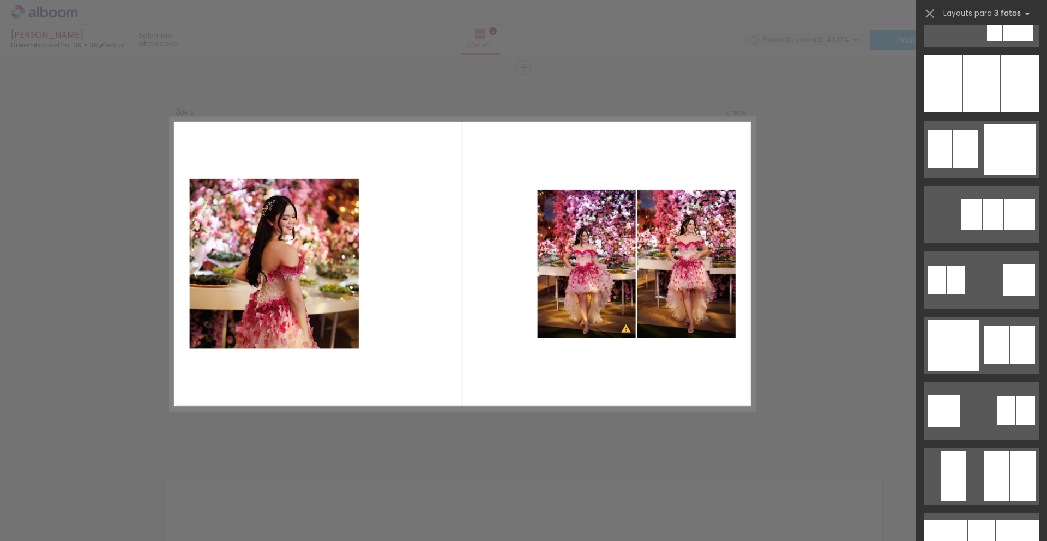
scroll to position [1606, 0]
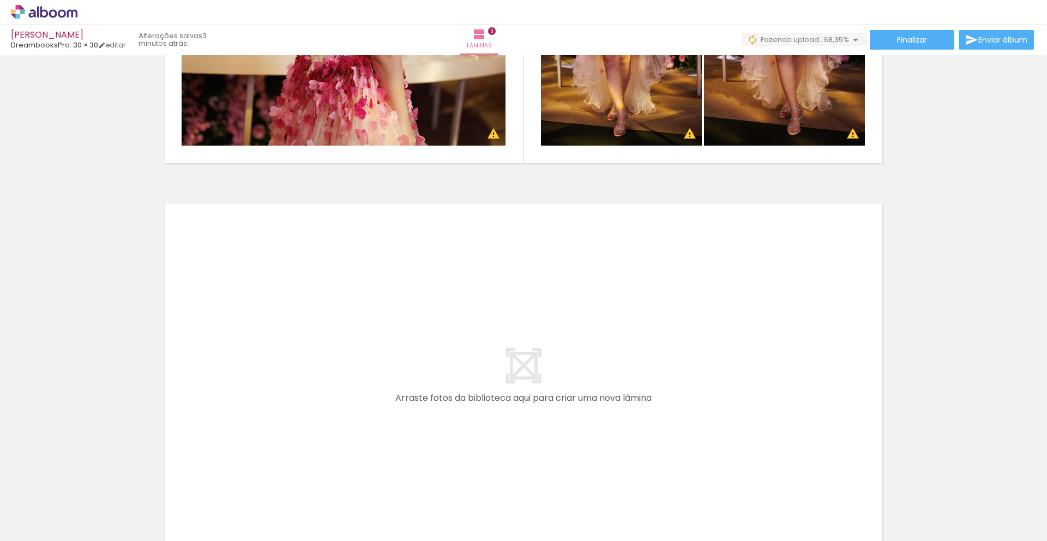
scroll to position [0, 25]
click at [129, 511] on div at bounding box center [145, 504] width 33 height 49
click at [158, 508] on div at bounding box center [145, 504] width 36 height 54
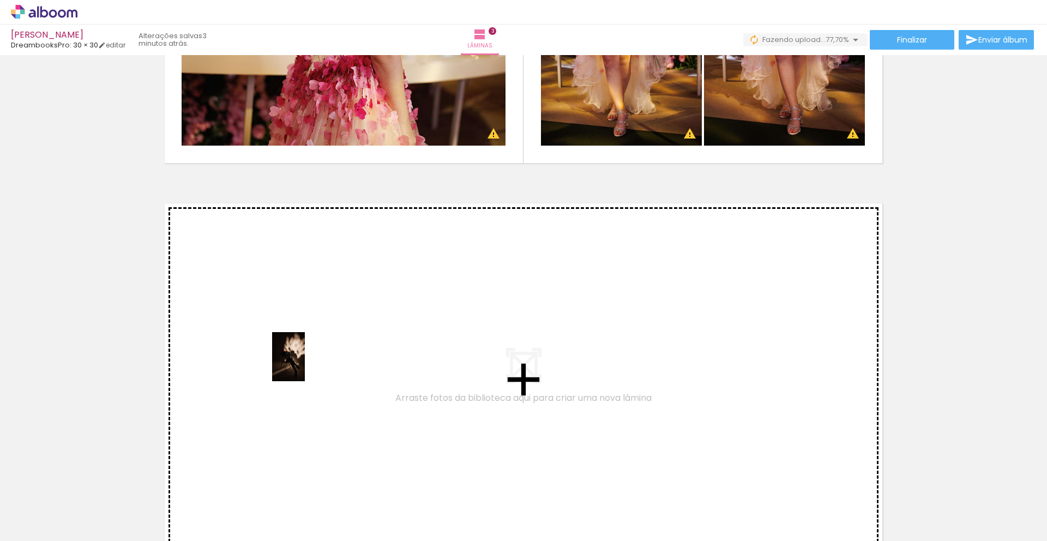
click at [312, 348] on quentale-workspace at bounding box center [523, 270] width 1047 height 541
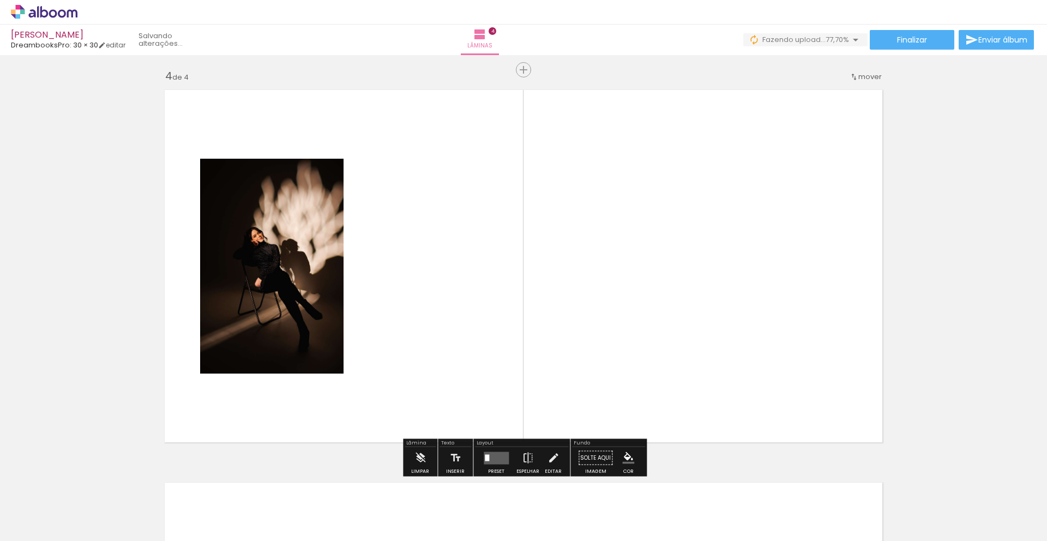
scroll to position [1183, 0]
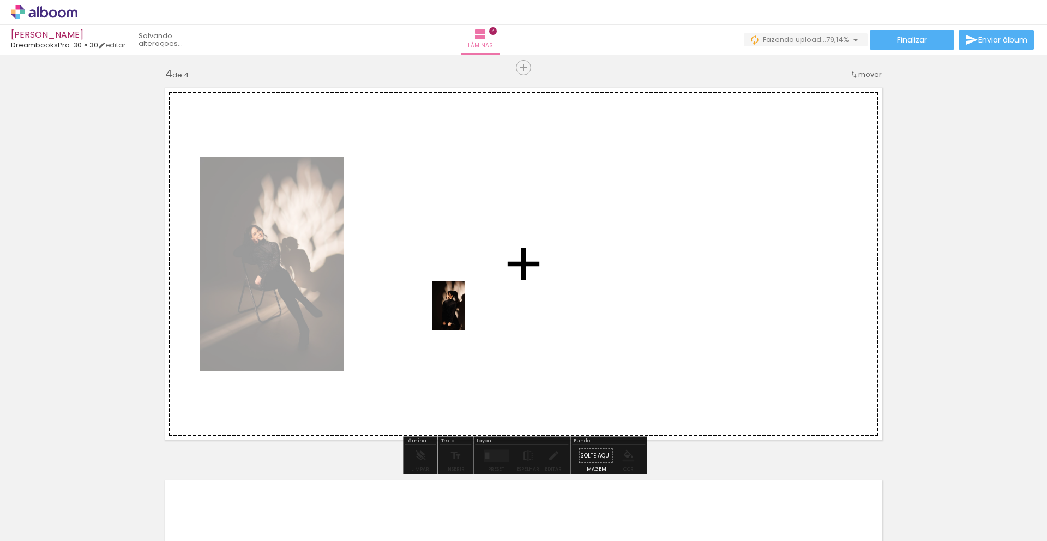
click at [461, 302] on quentale-workspace at bounding box center [523, 270] width 1047 height 541
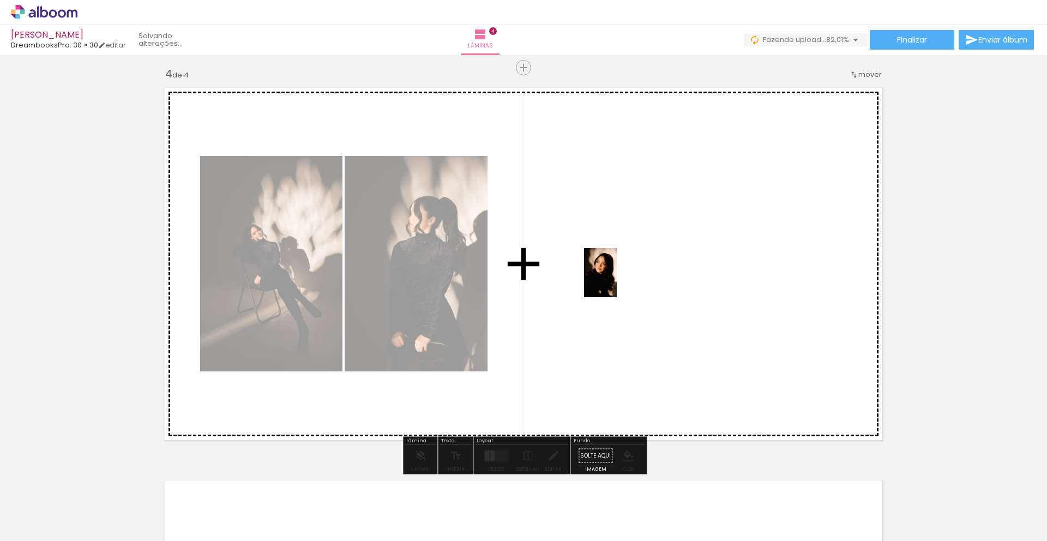
drag, startPoint x: 81, startPoint y: 510, endPoint x: 616, endPoint y: 281, distance: 582.4
click at [616, 281] on quentale-workspace at bounding box center [523, 270] width 1047 height 541
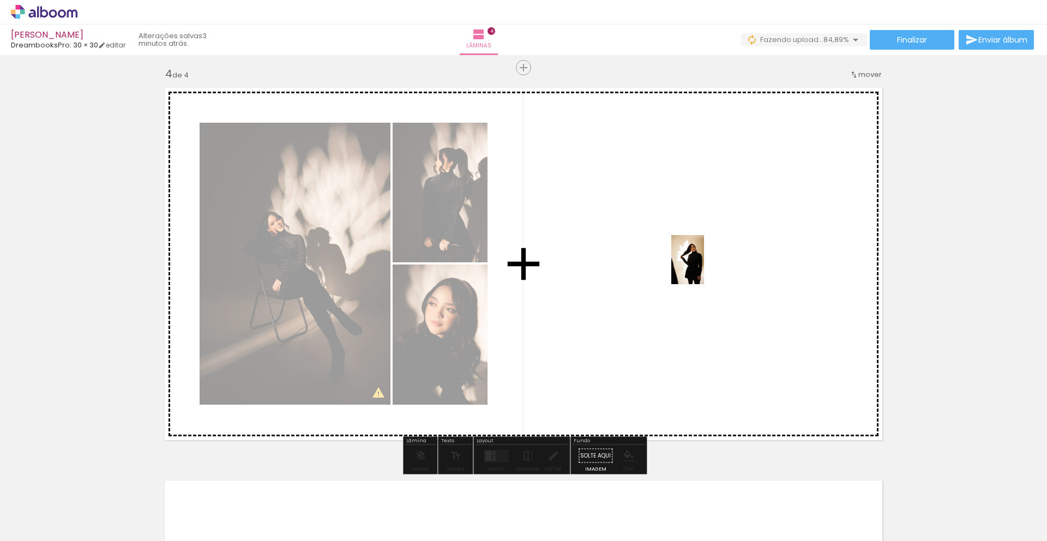
drag, startPoint x: 455, startPoint y: 513, endPoint x: 704, endPoint y: 238, distance: 371.4
click at [704, 238] on quentale-workspace at bounding box center [523, 270] width 1047 height 541
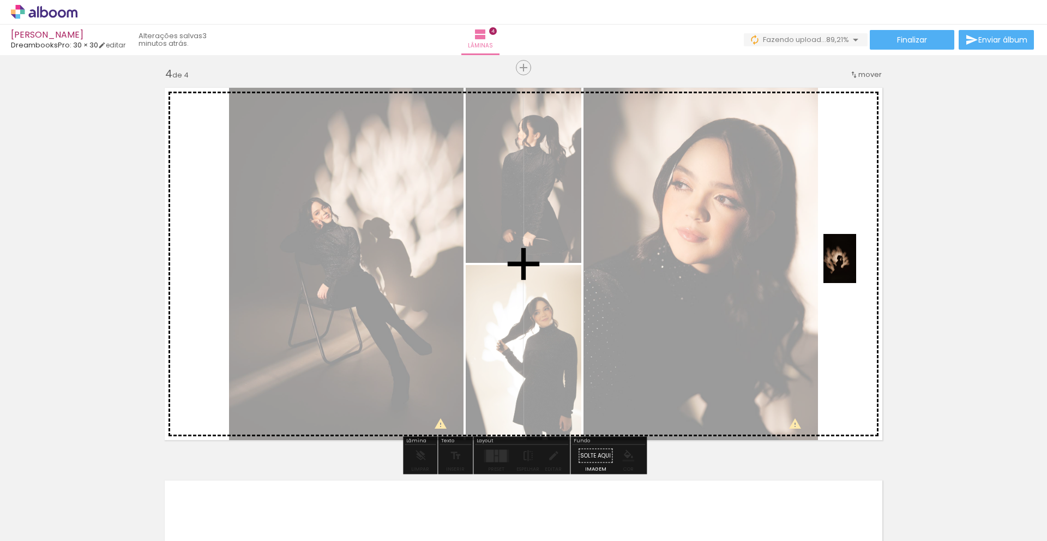
drag, startPoint x: 517, startPoint y: 508, endPoint x: 867, endPoint y: 248, distance: 436.5
click at [867, 248] on quentale-workspace at bounding box center [523, 270] width 1047 height 541
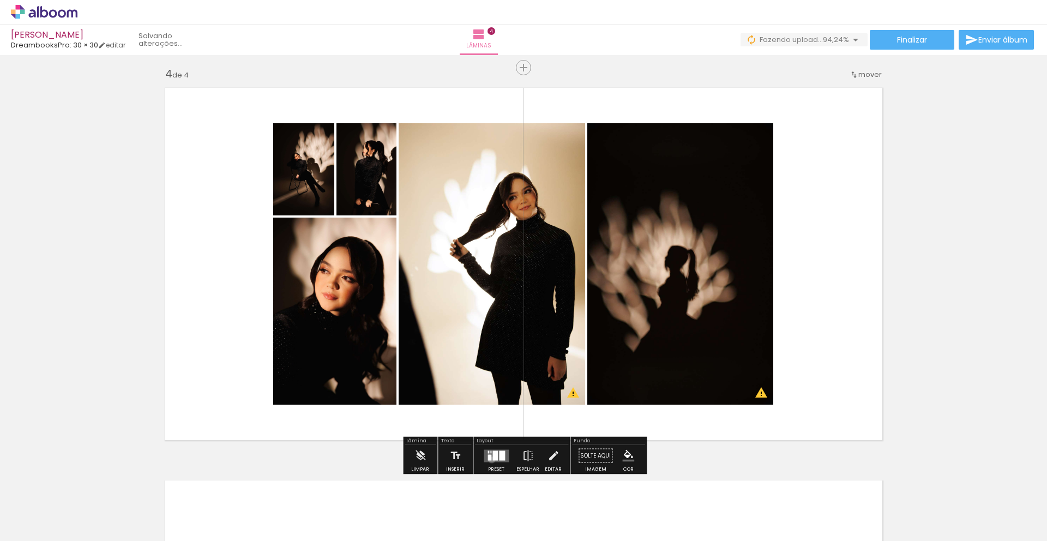
click at [489, 460] on quentale-layouter at bounding box center [496, 455] width 25 height 13
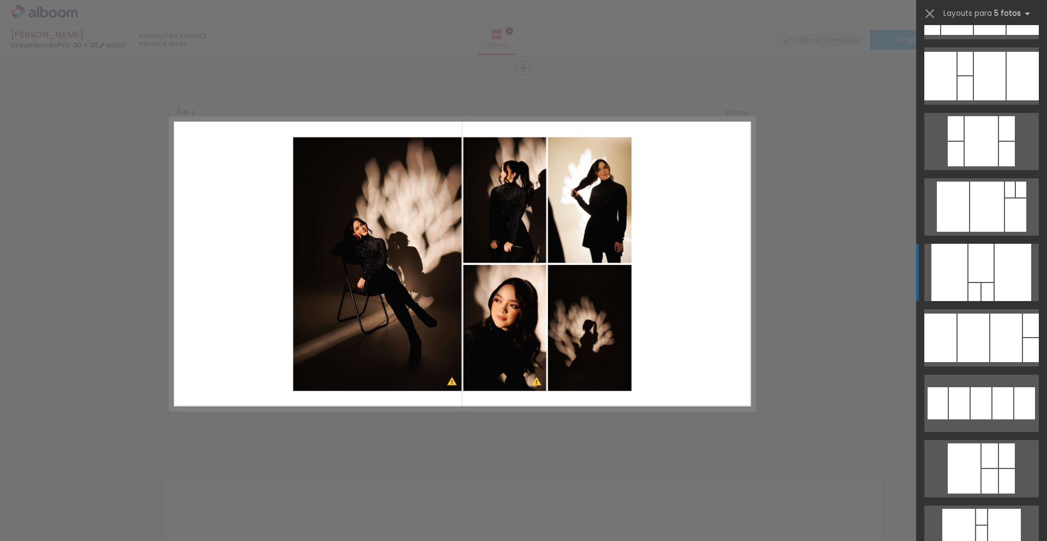
scroll to position [0, 0]
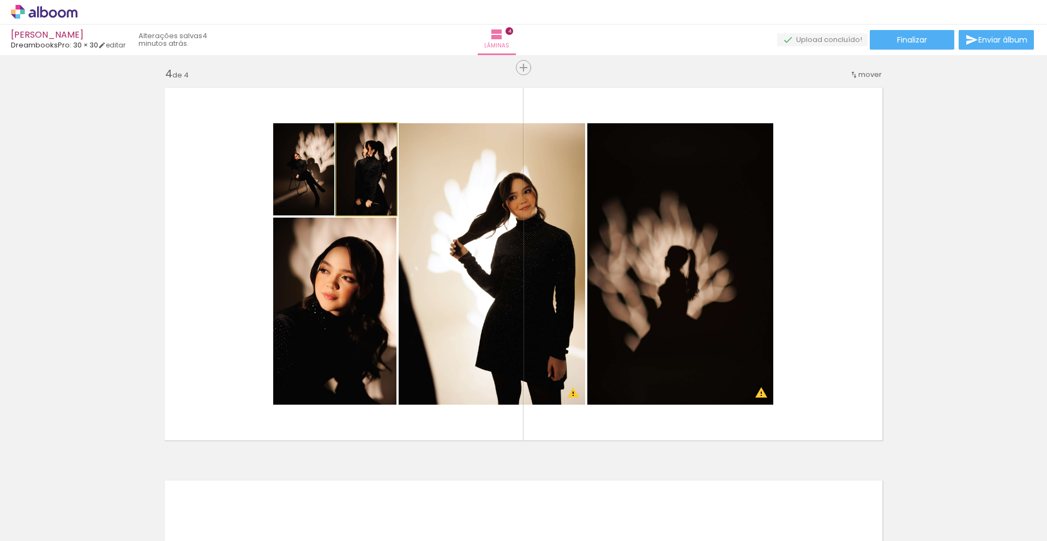
click at [372, 185] on quentale-photo at bounding box center [366, 169] width 60 height 92
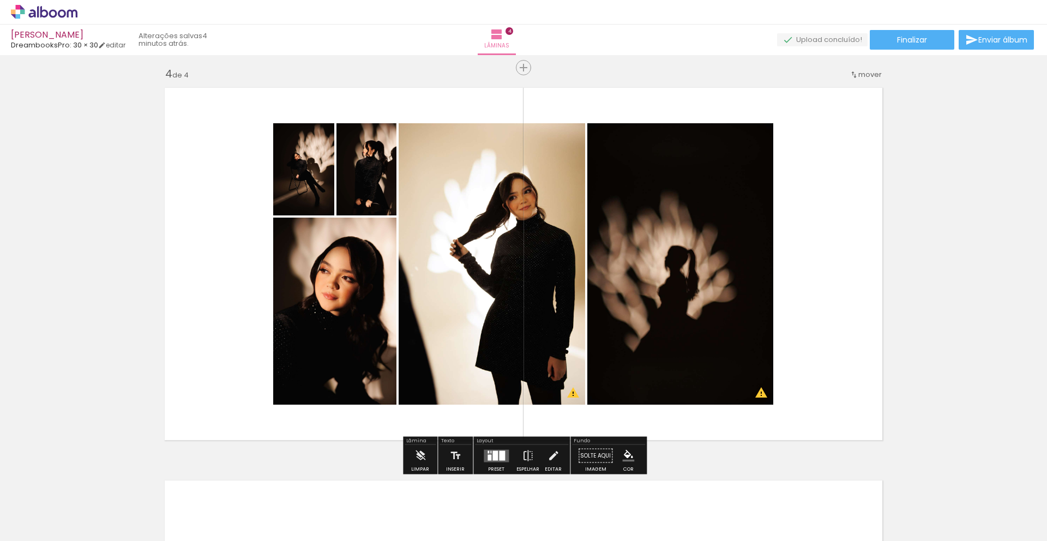
click at [372, 185] on quentale-photo at bounding box center [366, 169] width 60 height 92
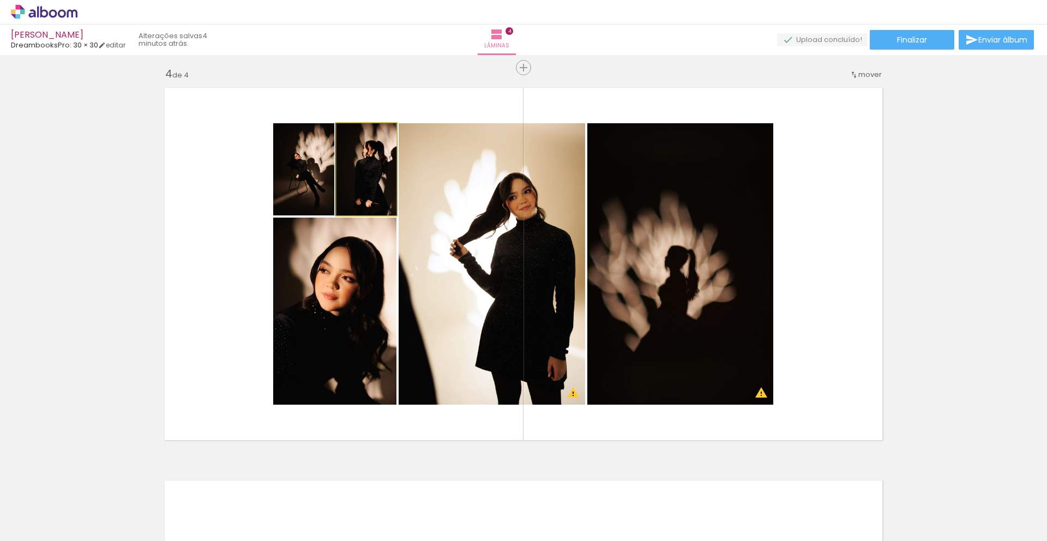
click at [372, 185] on quentale-photo at bounding box center [366, 169] width 60 height 92
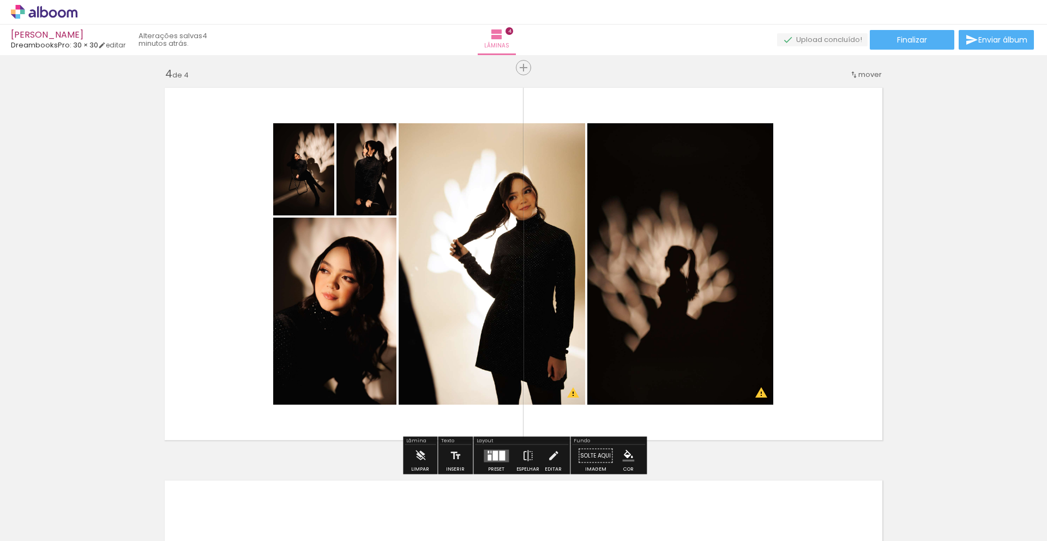
click at [372, 185] on quentale-photo at bounding box center [366, 169] width 60 height 92
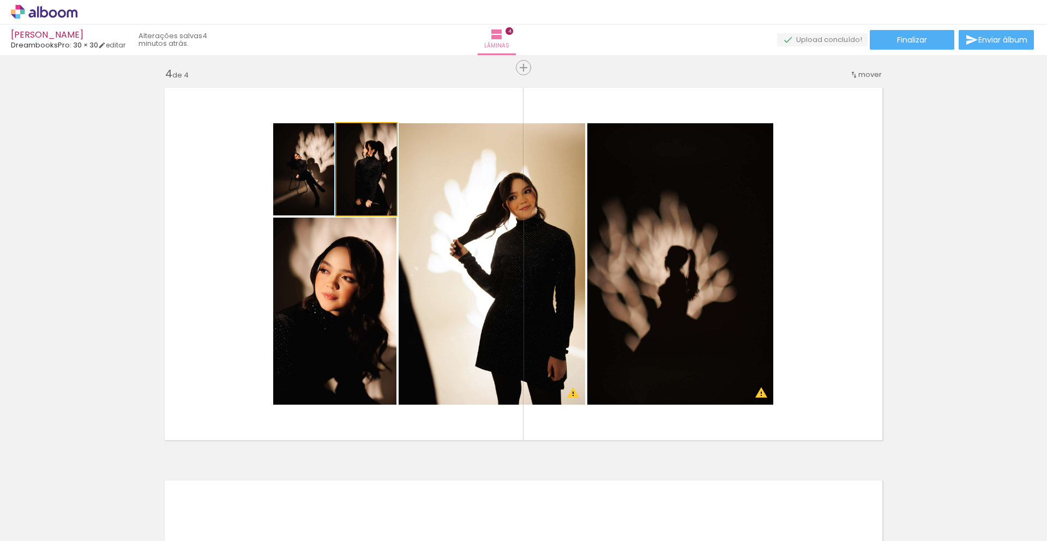
click at [363, 184] on quentale-photo at bounding box center [366, 169] width 60 height 92
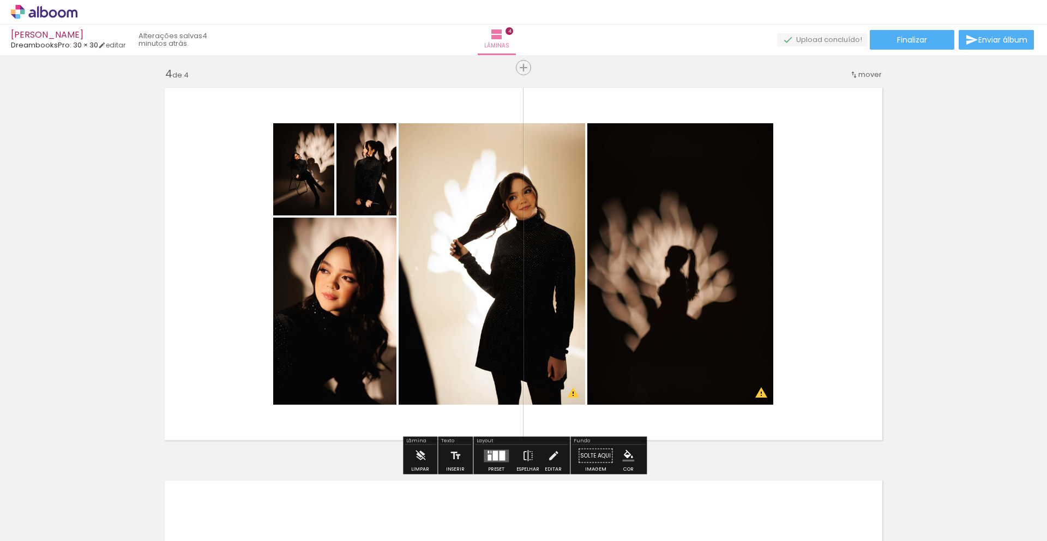
click at [354, 190] on quentale-photo at bounding box center [366, 169] width 60 height 92
click at [487, 98] on quentale-layouter at bounding box center [523, 263] width 731 height 365
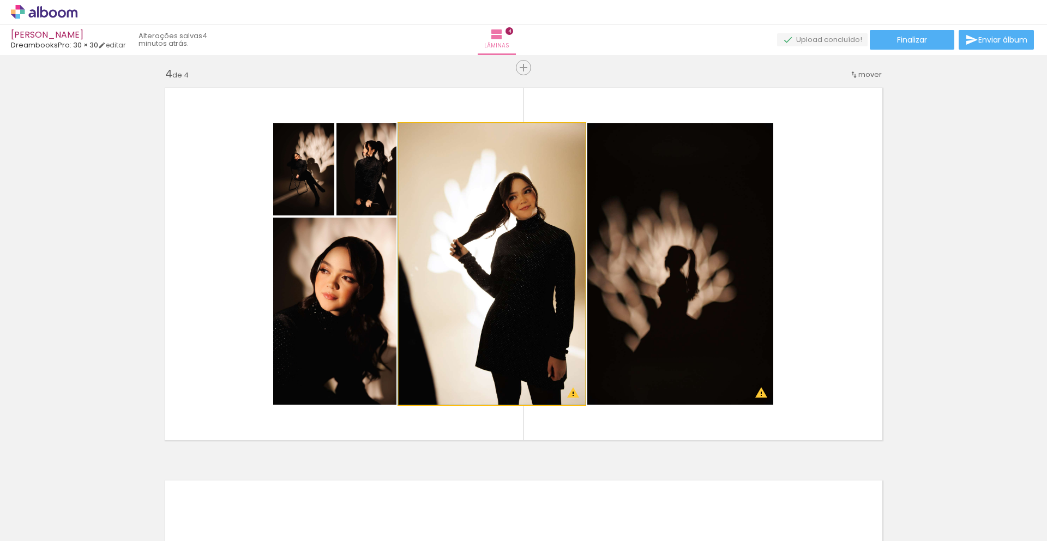
click at [488, 165] on quentale-photo at bounding box center [492, 263] width 186 height 281
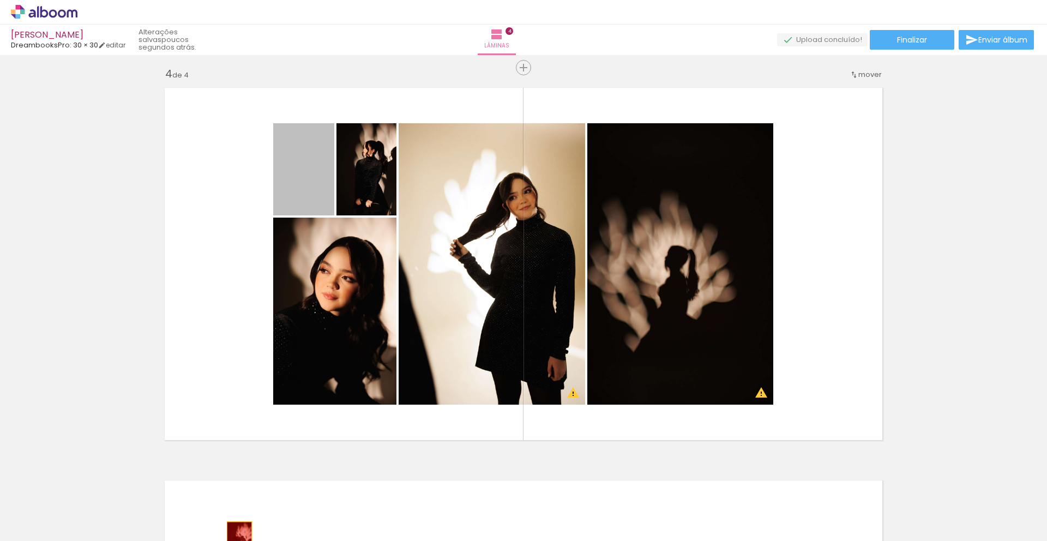
drag, startPoint x: 297, startPoint y: 160, endPoint x: 243, endPoint y: 540, distance: 383.9
click at [243, 540] on quentale-workspace at bounding box center [523, 270] width 1047 height 541
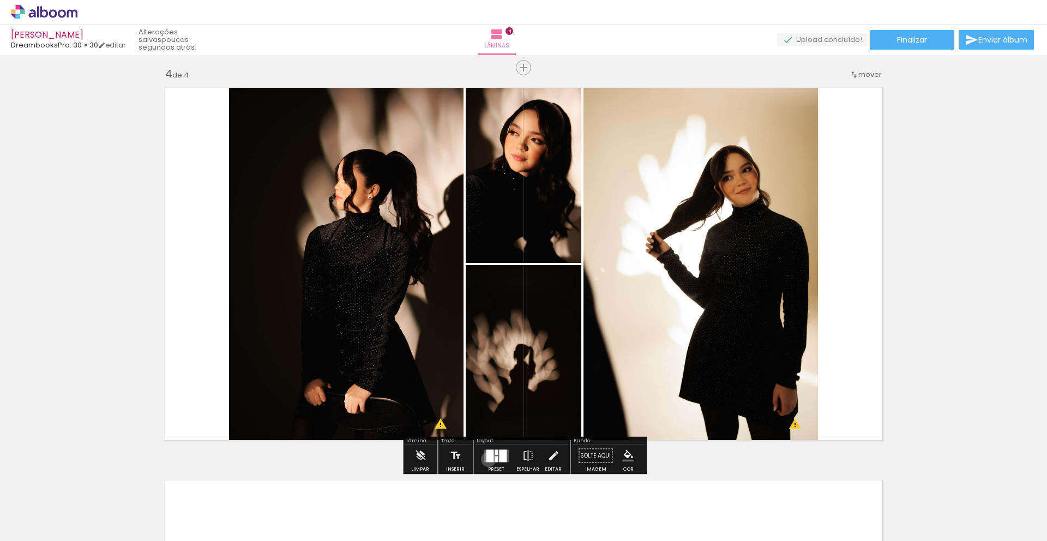
click at [486, 459] on div at bounding box center [490, 455] width 8 height 13
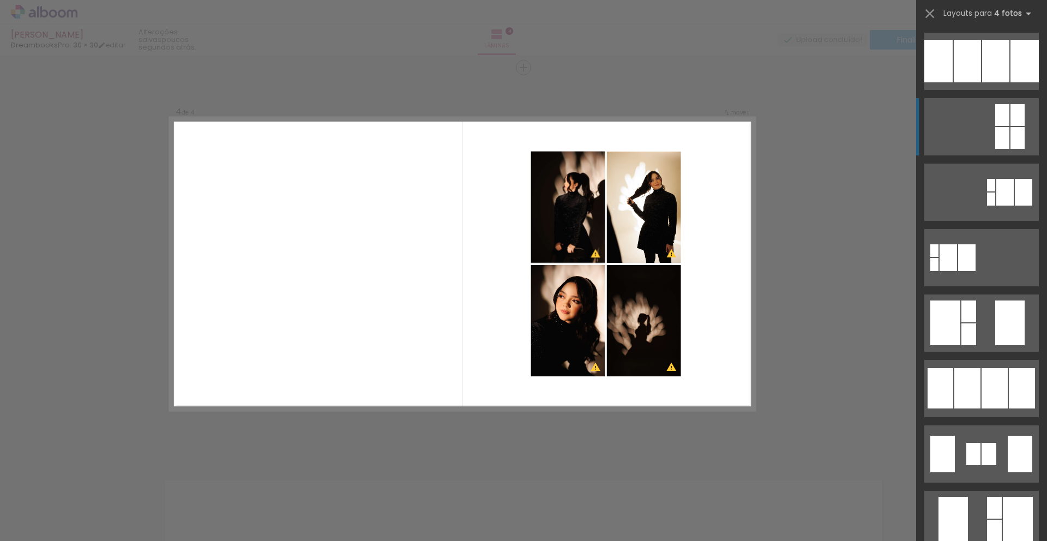
scroll to position [320, 0]
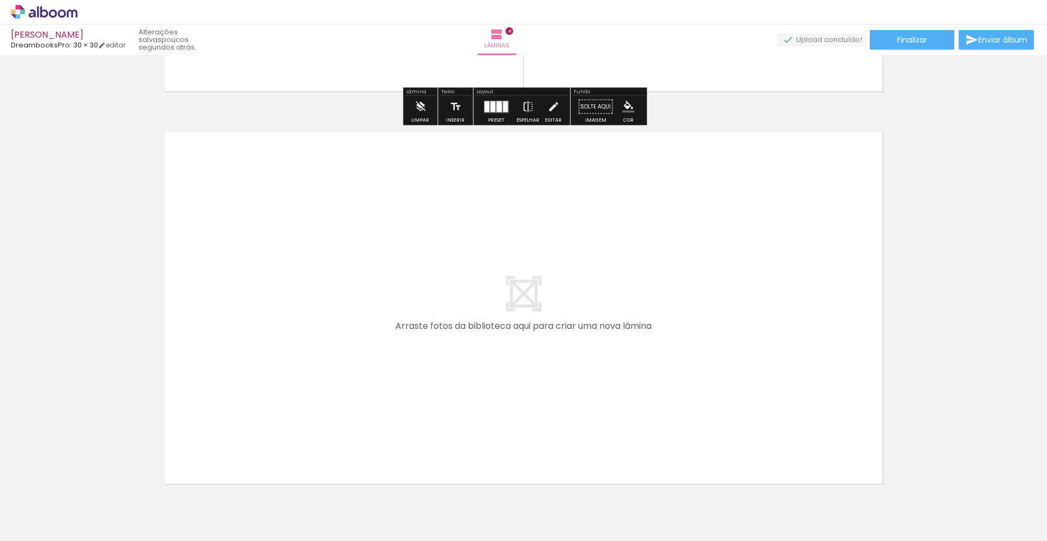
scroll to position [1543, 0]
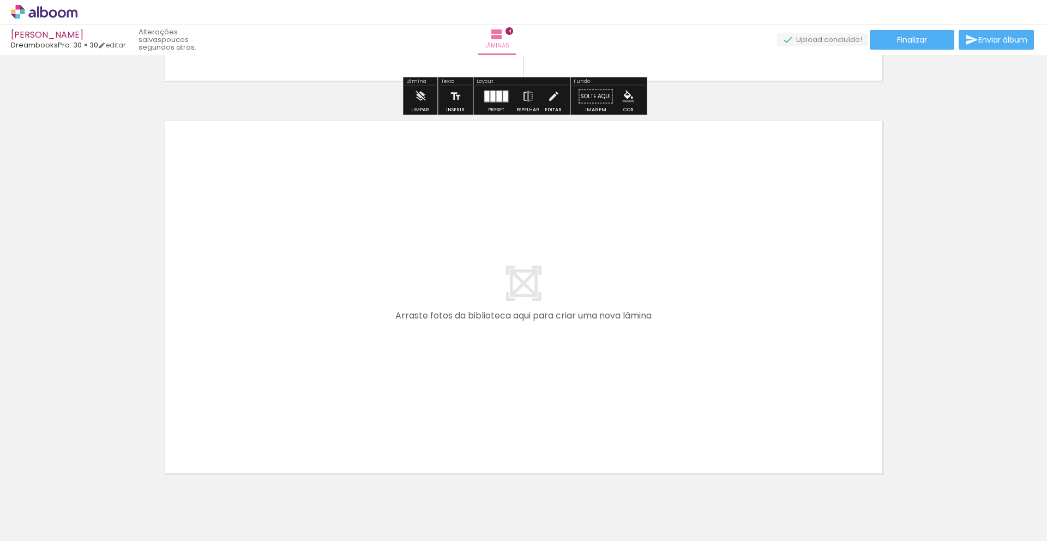
click at [161, 514] on div at bounding box center [145, 504] width 33 height 49
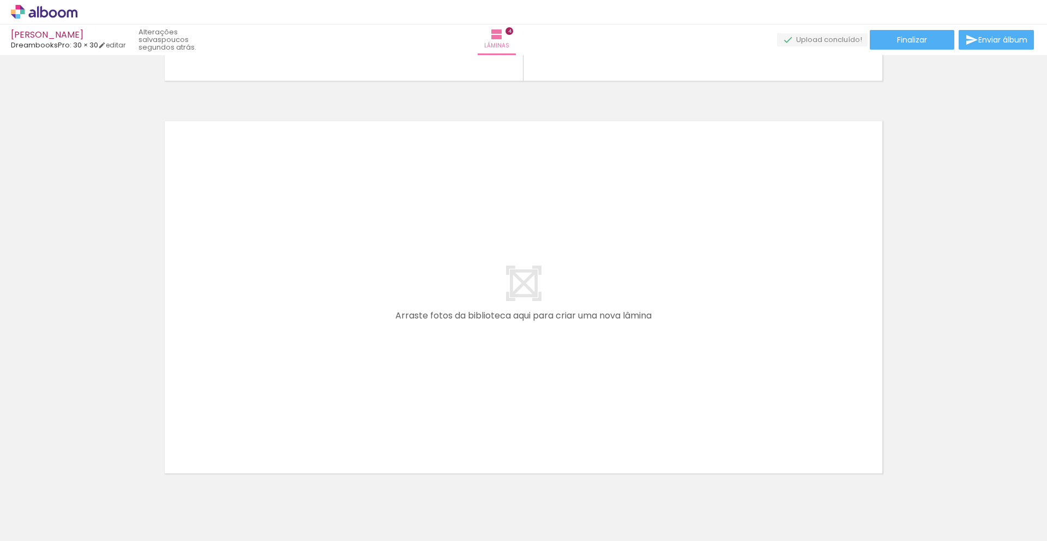
scroll to position [0, 137]
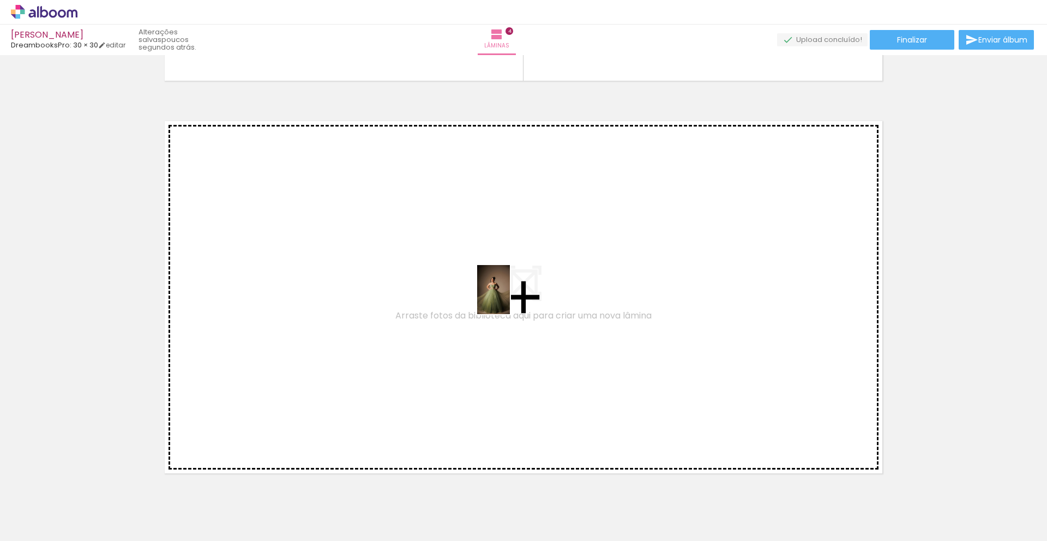
drag, startPoint x: 529, startPoint y: 509, endPoint x: 510, endPoint y: 298, distance: 211.9
click at [510, 298] on quentale-workspace at bounding box center [523, 270] width 1047 height 541
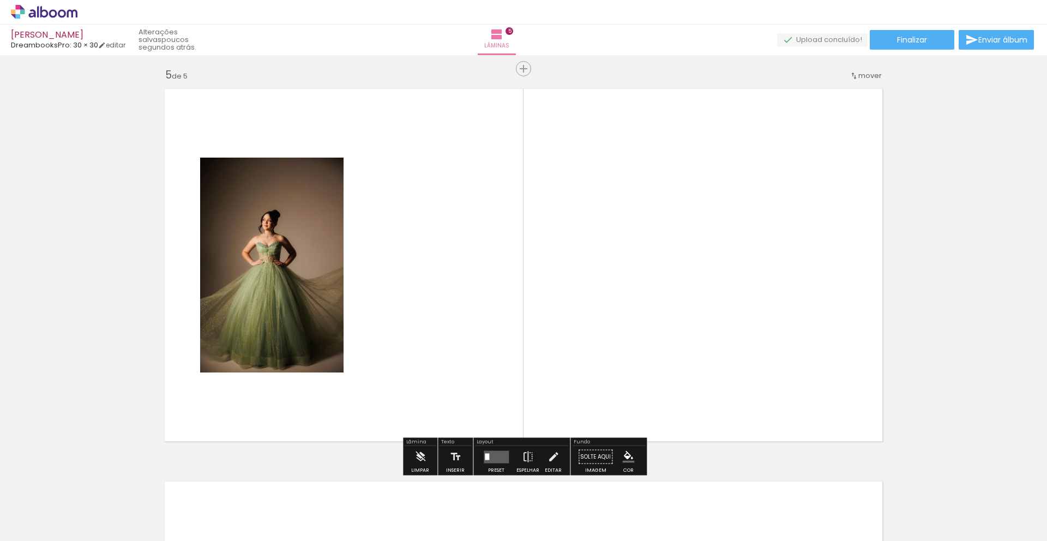
scroll to position [1576, 0]
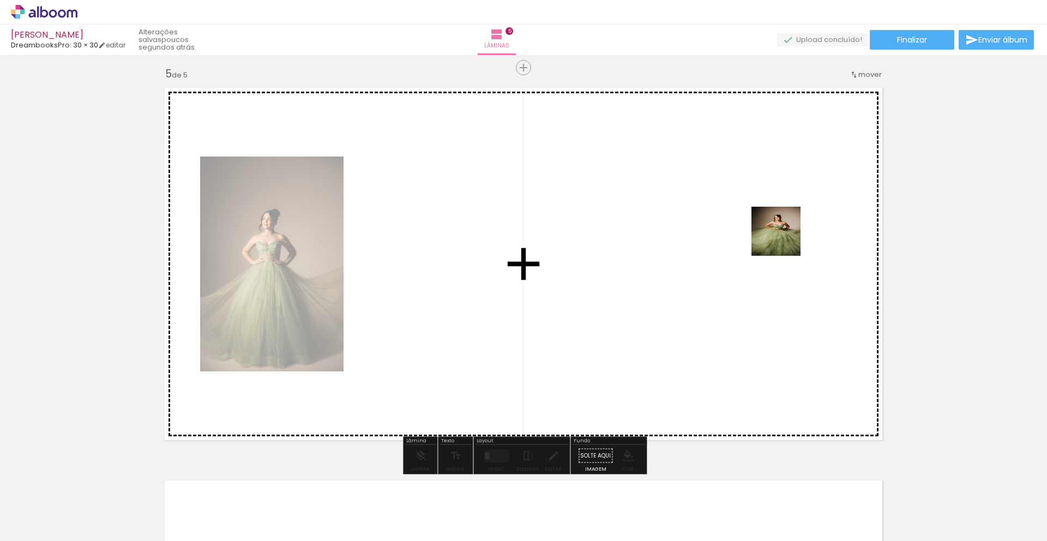
drag, startPoint x: 832, startPoint y: 507, endPoint x: 772, endPoint y: 213, distance: 299.4
click at [772, 213] on quentale-workspace at bounding box center [523, 270] width 1047 height 541
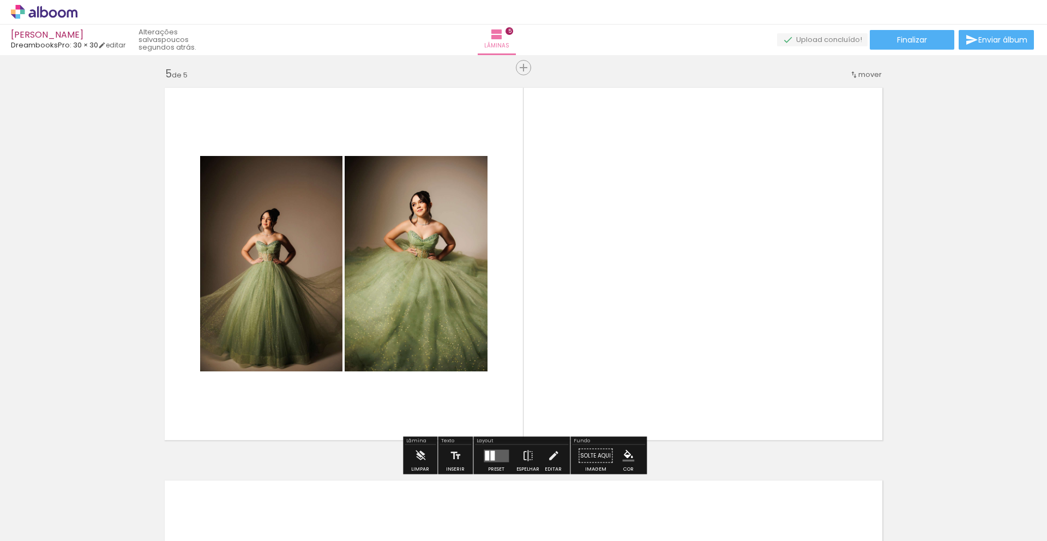
click at [490, 452] on div at bounding box center [492, 455] width 4 height 10
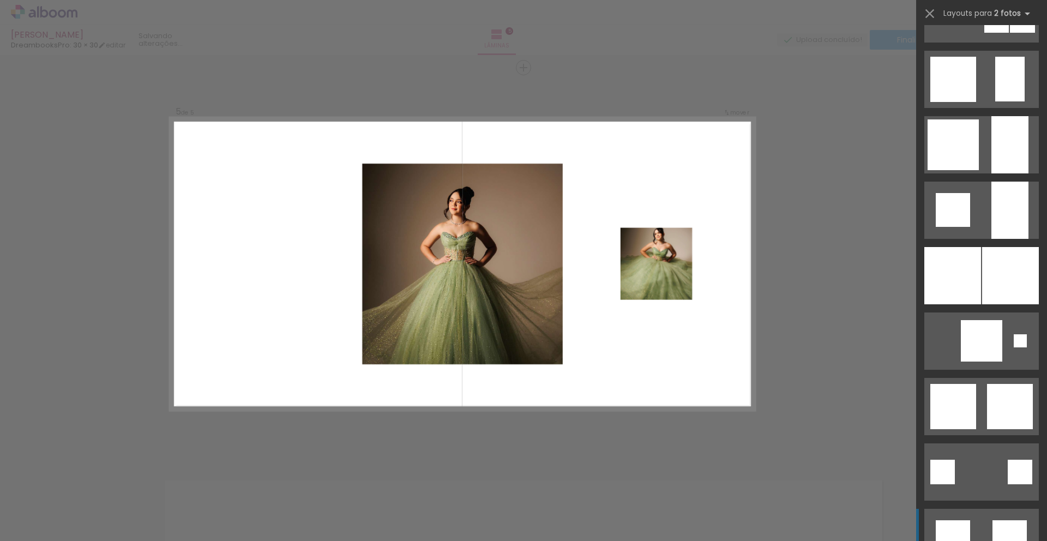
scroll to position [962, 0]
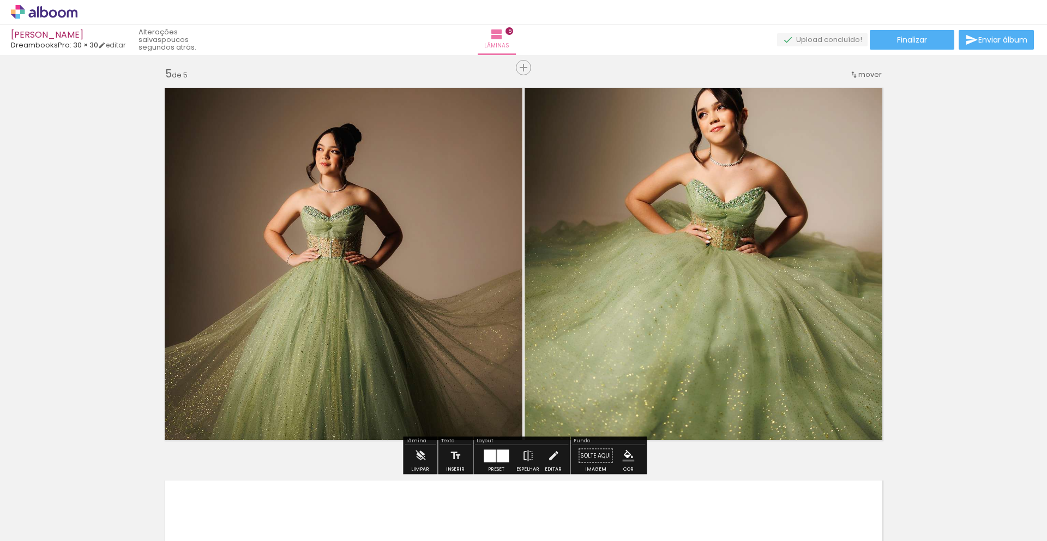
click at [669, 298] on quentale-photo at bounding box center [707, 263] width 364 height 365
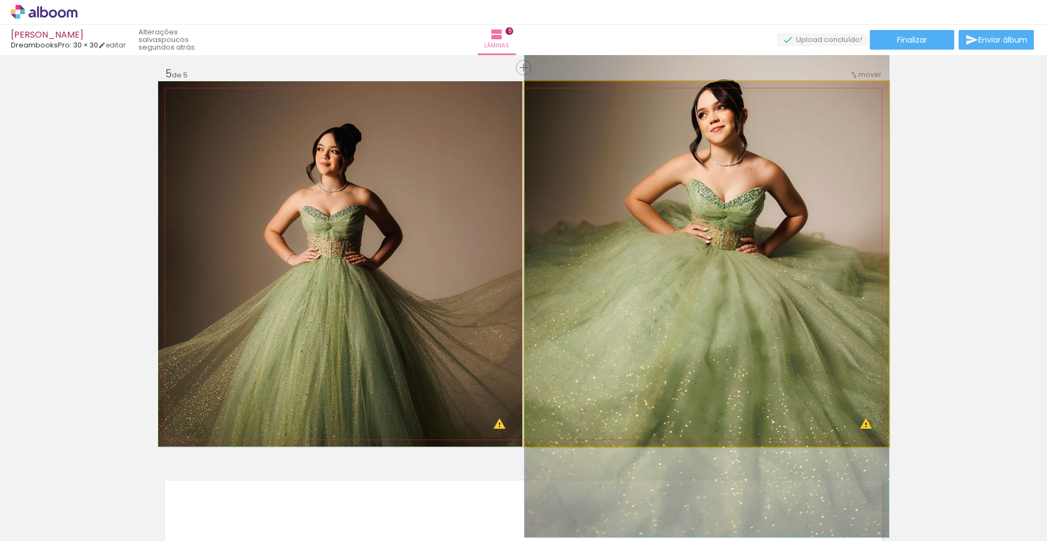
click at [690, 288] on quentale-photo at bounding box center [707, 263] width 364 height 365
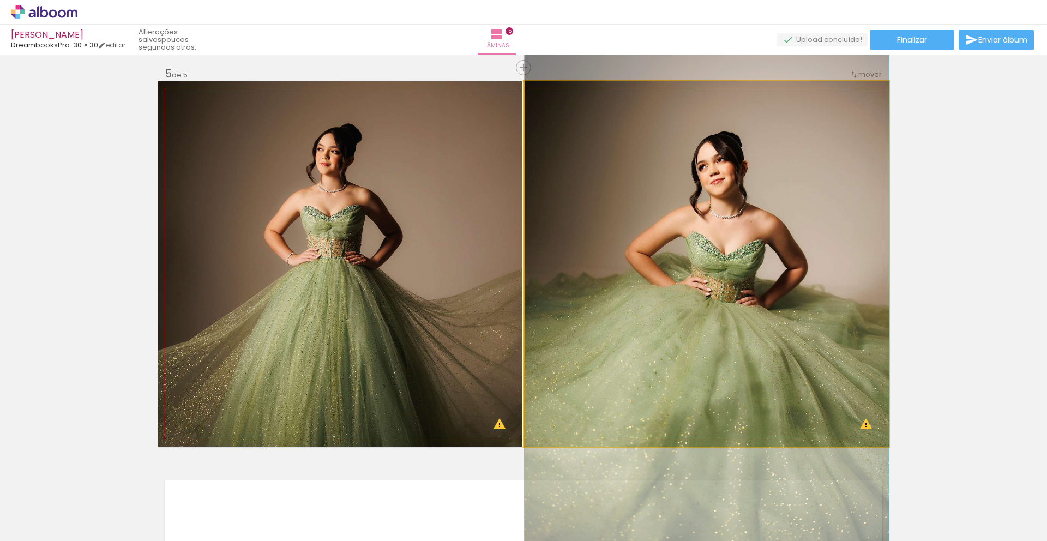
drag, startPoint x: 690, startPoint y: 288, endPoint x: 685, endPoint y: 341, distance: 52.6
click at [685, 341] on div at bounding box center [707, 316] width 364 height 546
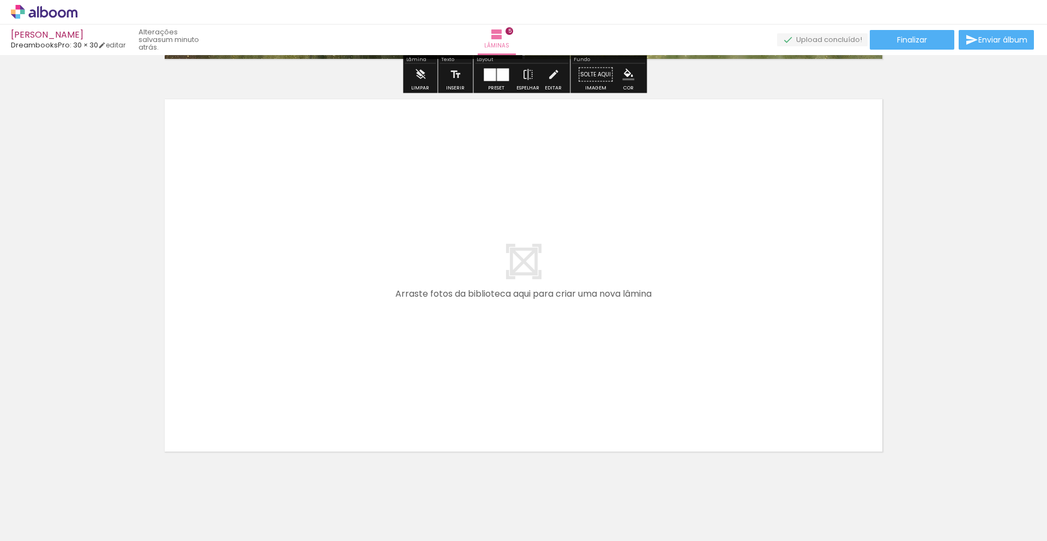
scroll to position [0, 0]
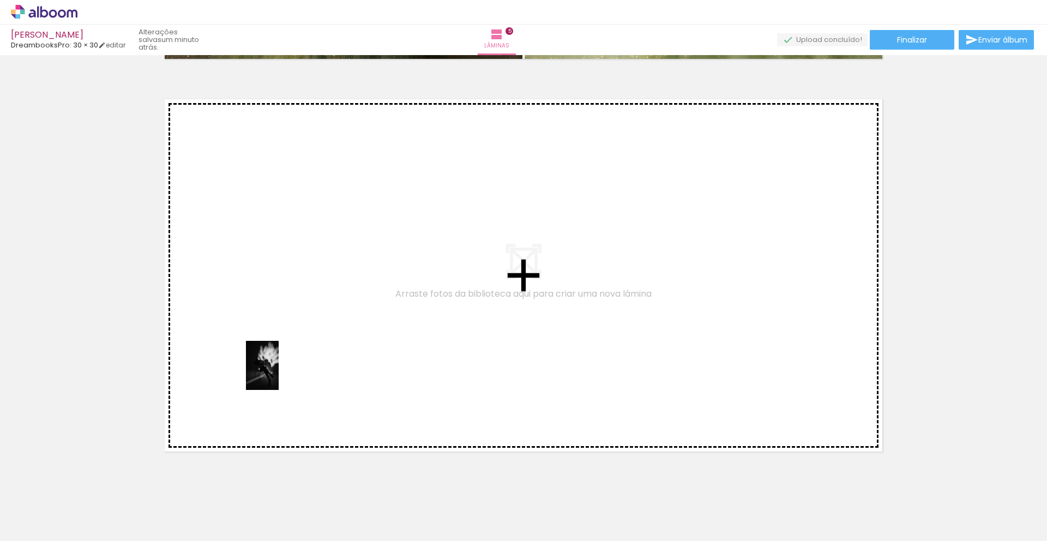
click at [292, 282] on quentale-workspace at bounding box center [523, 270] width 1047 height 541
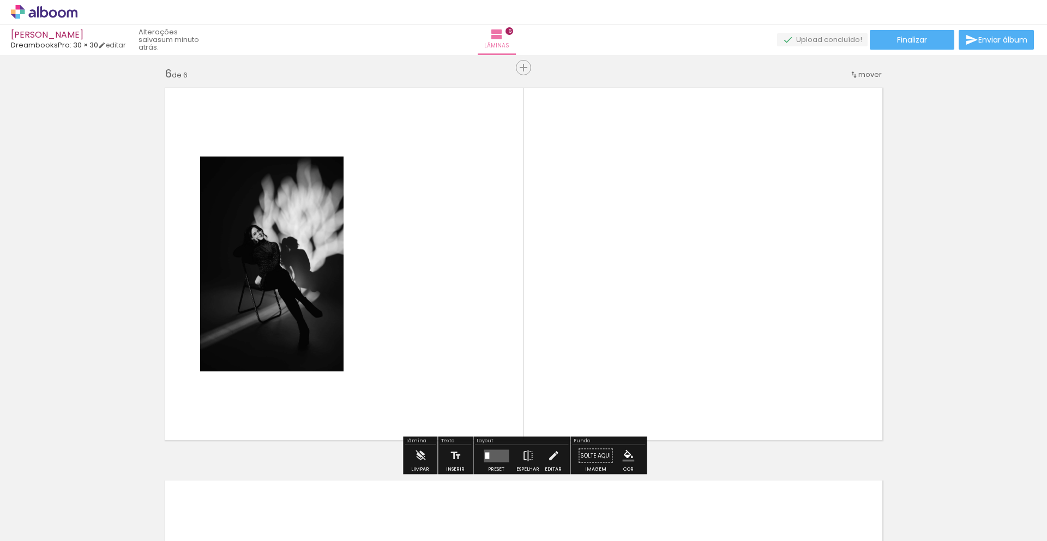
scroll to position [1968, 0]
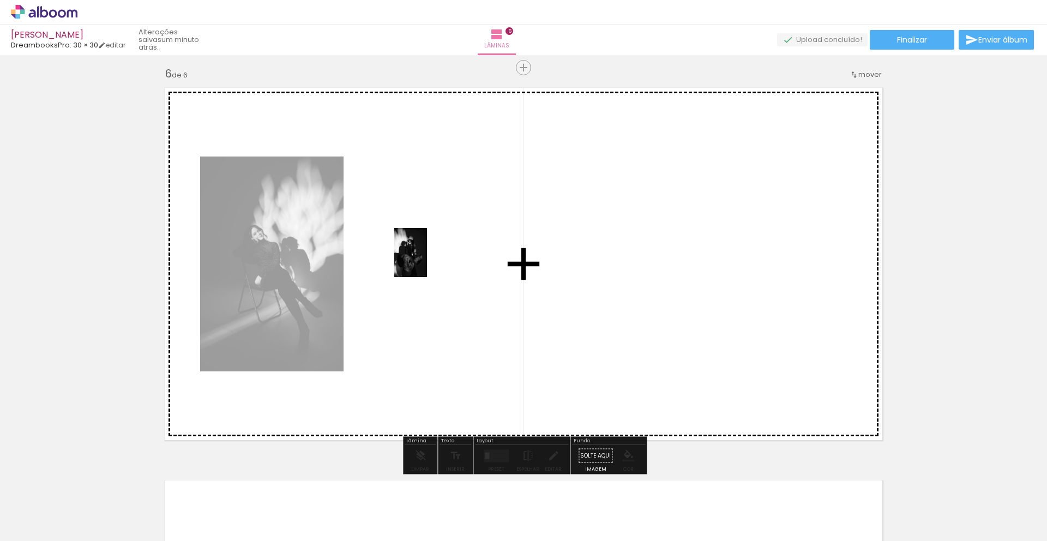
click at [426, 261] on quentale-workspace at bounding box center [523, 270] width 1047 height 541
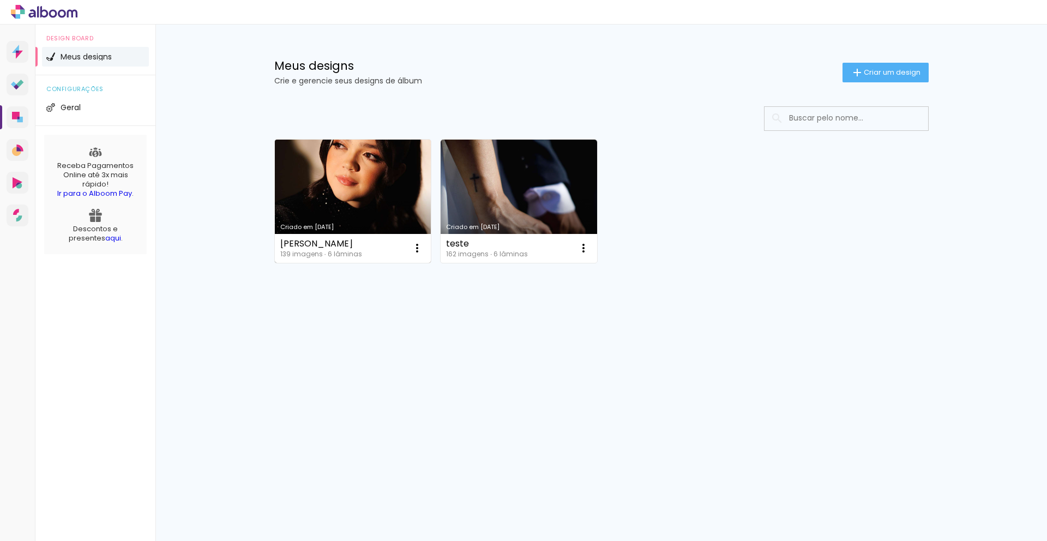
click at [329, 178] on link "Criado em [DATE]" at bounding box center [353, 201] width 156 height 123
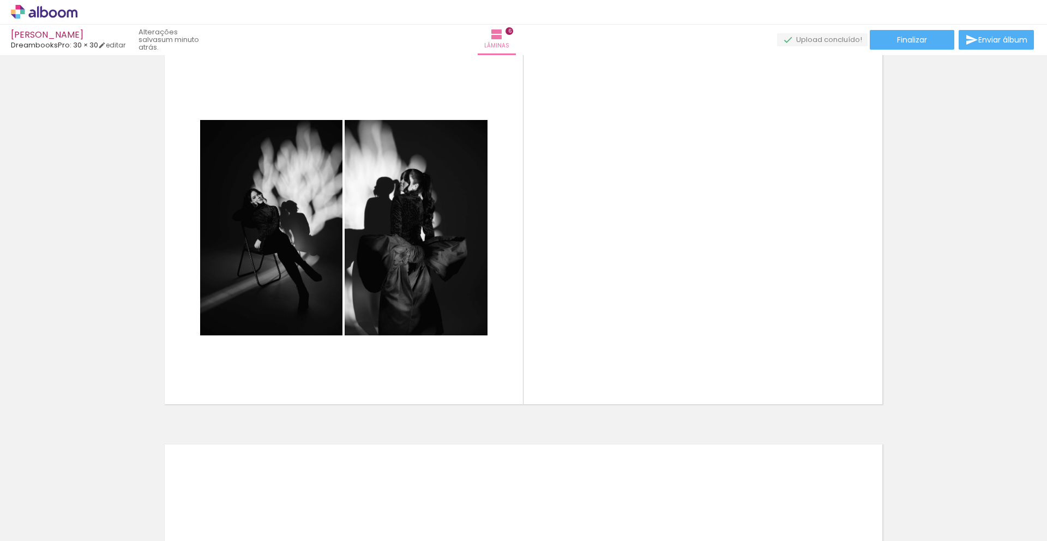
scroll to position [2029, 0]
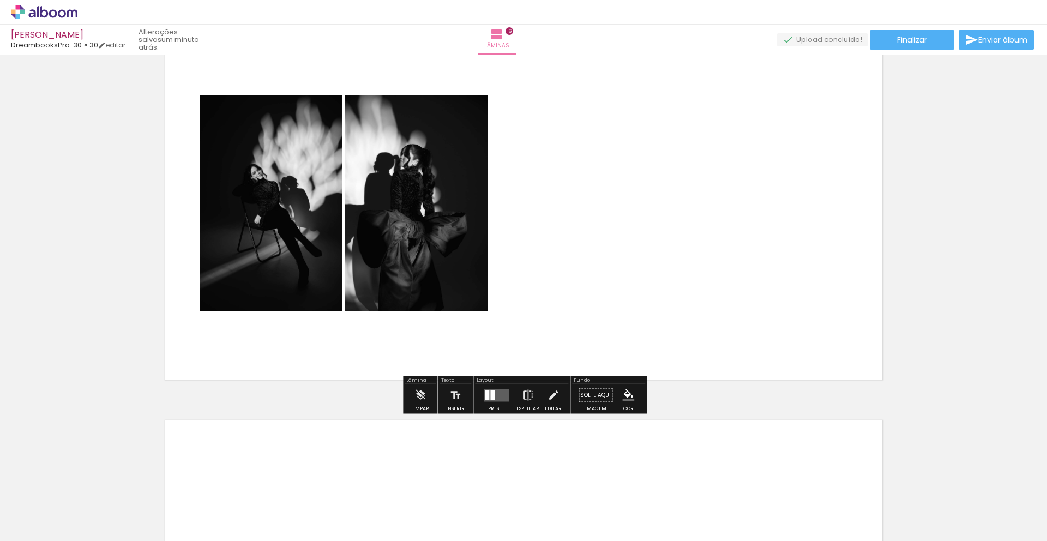
click at [486, 392] on div at bounding box center [487, 395] width 4 height 10
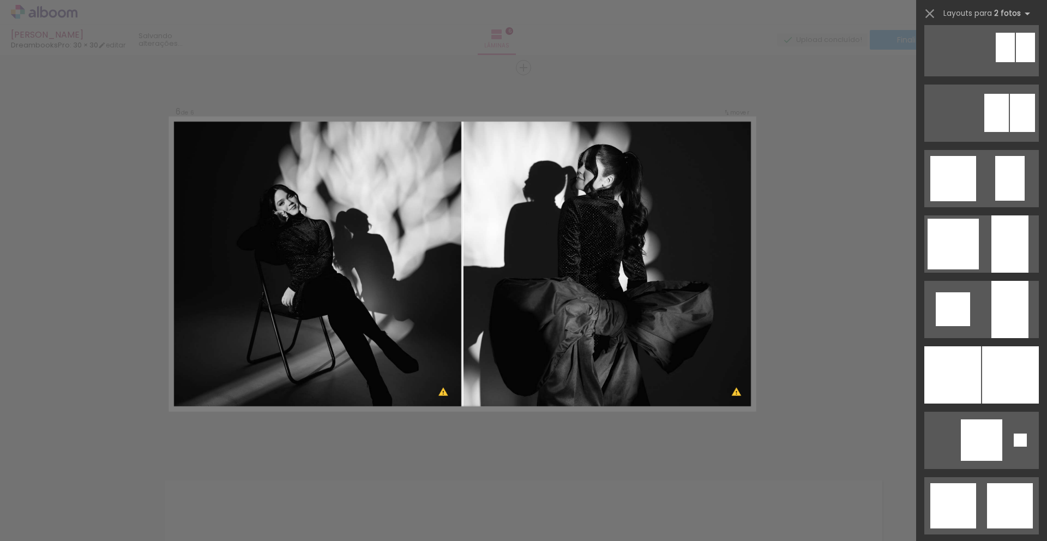
scroll to position [817, 0]
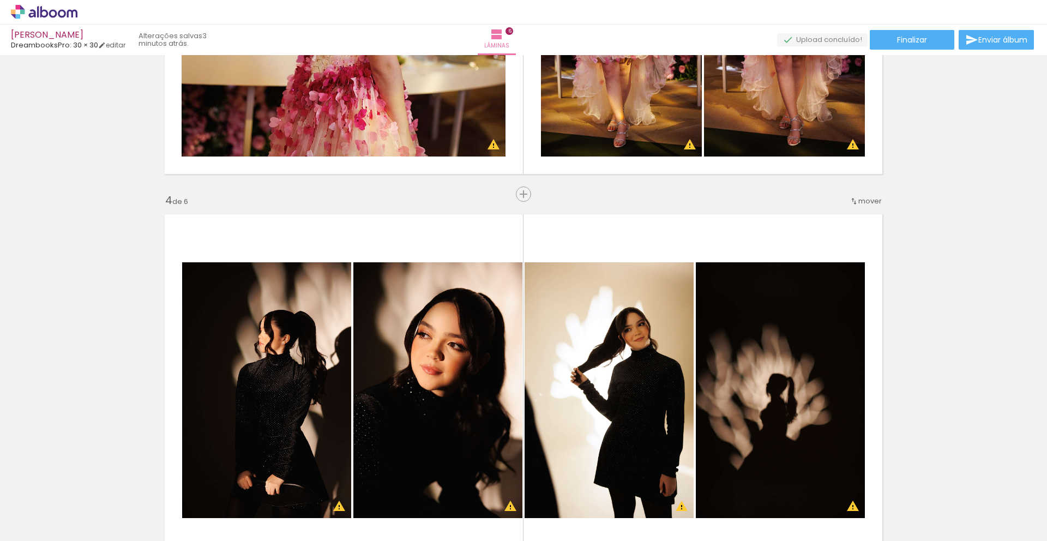
scroll to position [757, 0]
